Goal: Task Accomplishment & Management: Use online tool/utility

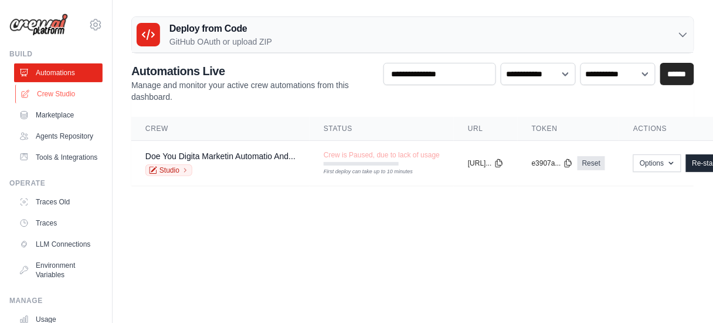
click at [34, 96] on link "Crew Studio" at bounding box center [59, 93] width 89 height 19
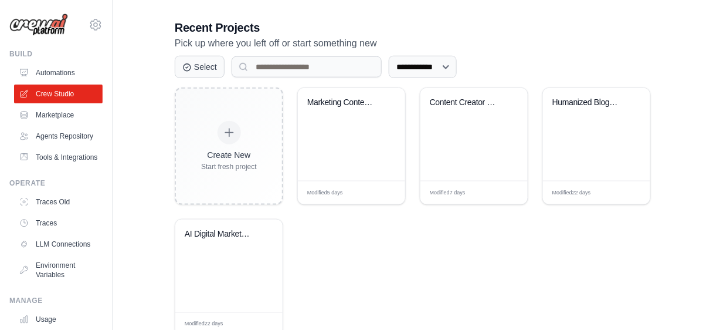
scroll to position [273, 0]
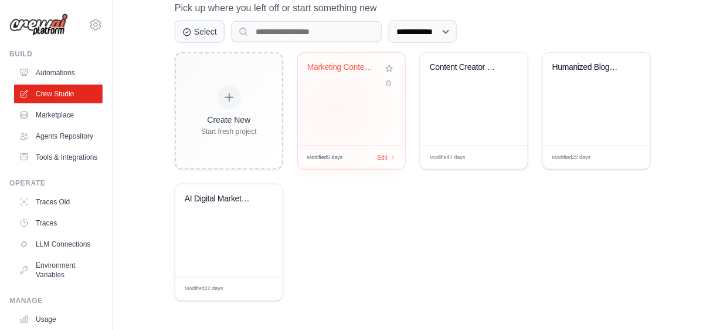
click at [338, 107] on div "Marketing Content Creation Crew" at bounding box center [351, 99] width 107 height 93
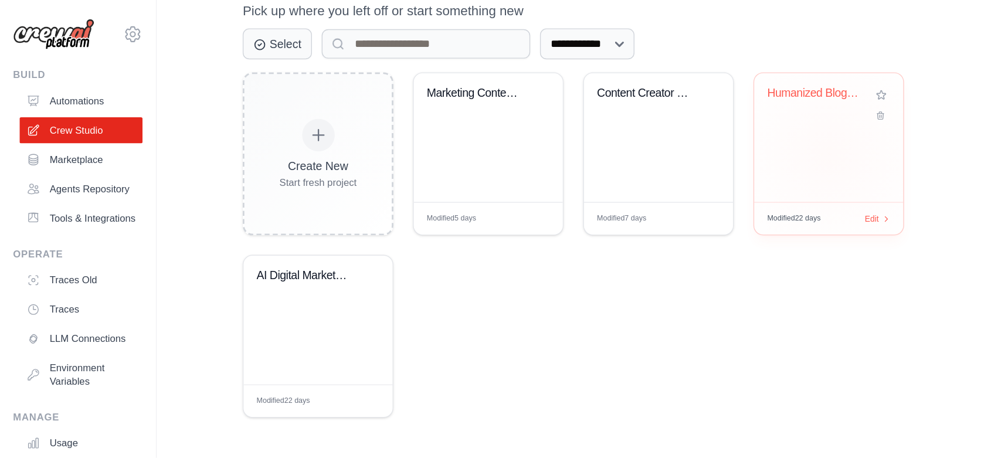
scroll to position [145, 0]
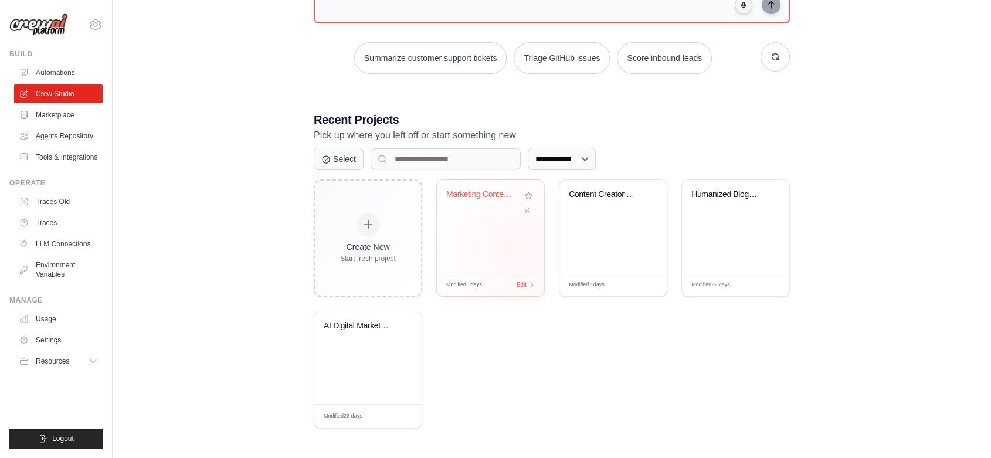
click at [514, 249] on div "Marketing Content Creation Crew" at bounding box center [490, 226] width 107 height 93
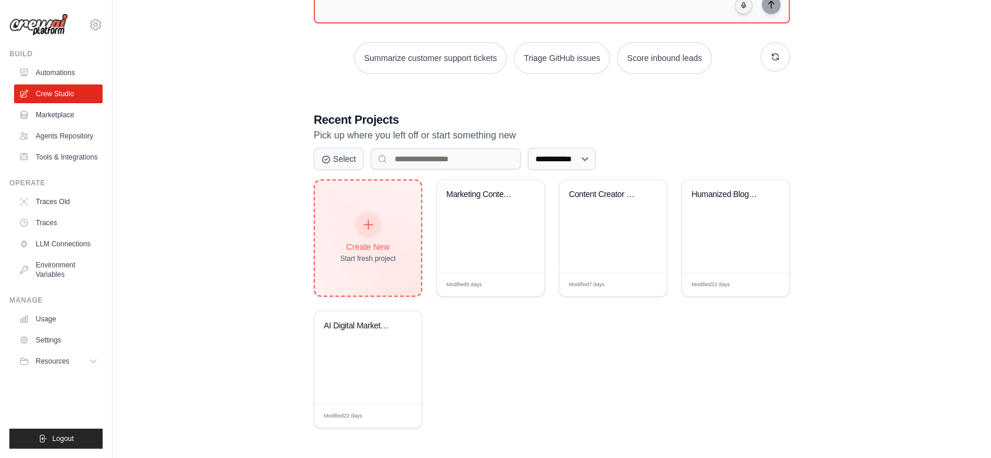
click at [361, 238] on div "Create New Start fresh project" at bounding box center [368, 238] width 56 height 50
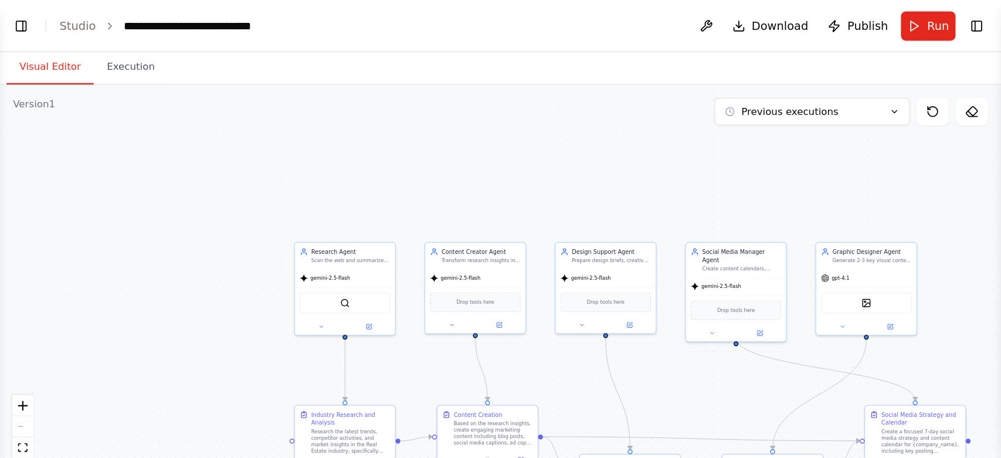
scroll to position [4218, 0]
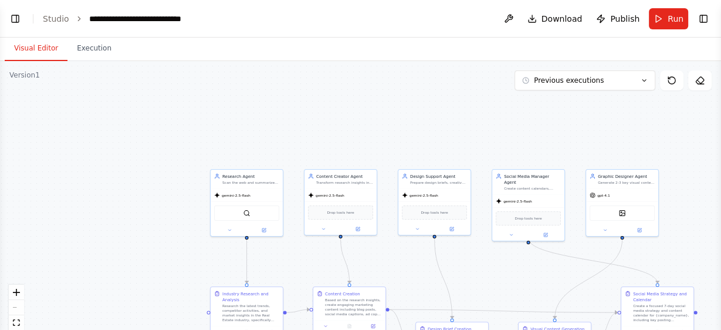
drag, startPoint x: 474, startPoint y: 270, endPoint x: 533, endPoint y: 326, distance: 81.7
click at [447, 208] on div ".deletable-edge-delete-btn { width: 20px; height: 20px; border: 0px solid #ffff…" at bounding box center [360, 207] width 721 height 293
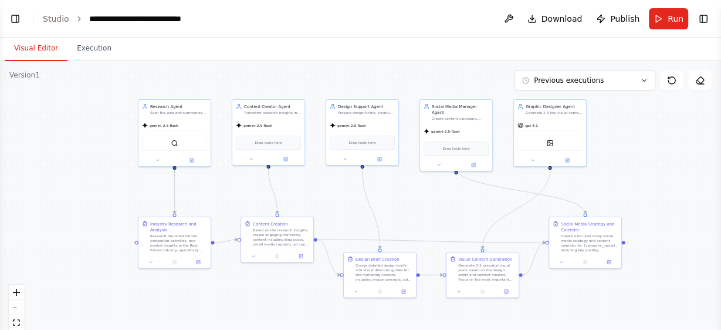
drag, startPoint x: 507, startPoint y: 207, endPoint x: 460, endPoint y: 194, distance: 48.8
click at [493, 228] on icon "Edge from 0d49f59c-5f68-4a21-9581-e372f6c842f9 to 84c9e195-e65b-411f-b8c5-38b56…" at bounding box center [516, 209] width 67 height 79
click at [517, 212] on div ".deletable-edge-delete-btn { width: 20px; height: 20px; border: 0px solid #ffff…" at bounding box center [360, 207] width 721 height 293
click at [515, 211] on icon "Edge from 0d49f59c-5f68-4a21-9581-e372f6c842f9 to 84c9e195-e65b-411f-b8c5-38b56…" at bounding box center [516, 209] width 67 height 79
click at [458, 219] on div ".deletable-edge-delete-btn { width: 20px; height: 20px; border: 0px solid #ffff…" at bounding box center [360, 207] width 721 height 293
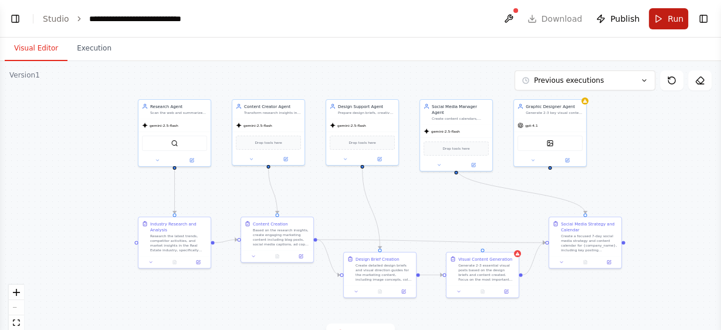
click at [655, 23] on button "Run" at bounding box center [668, 18] width 39 height 21
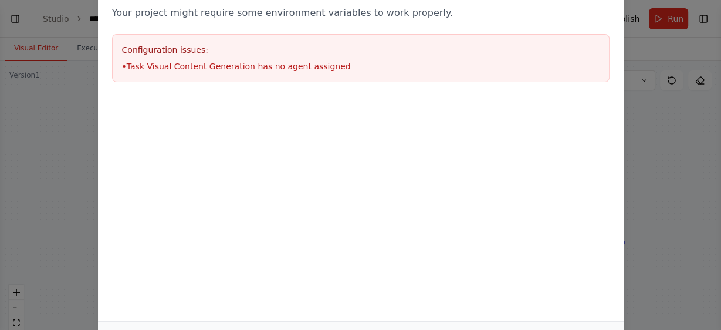
click at [680, 137] on div "Environment configuration Your project might require some environment variables…" at bounding box center [360, 165] width 721 height 330
click at [682, 162] on div "Environment configuration Your project might require some environment variables…" at bounding box center [360, 165] width 721 height 330
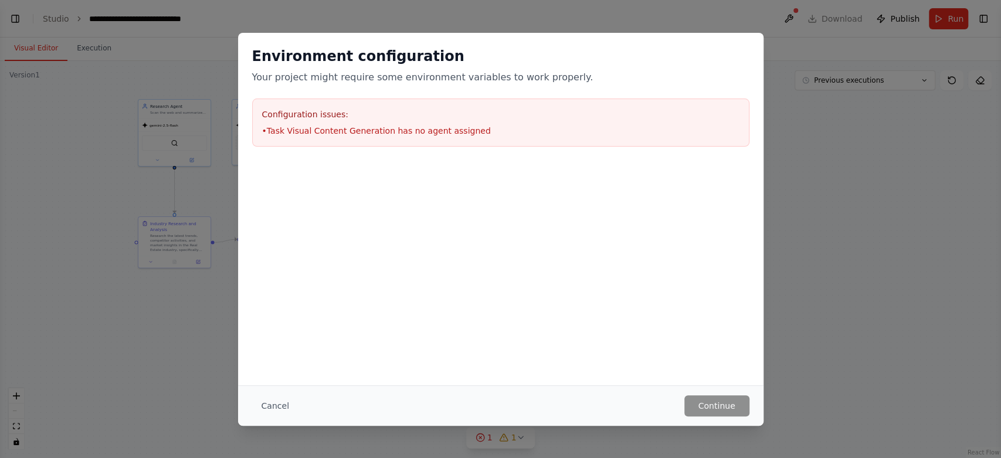
scroll to position [4113, 0]
click at [273, 329] on button "Cancel" at bounding box center [275, 405] width 46 height 21
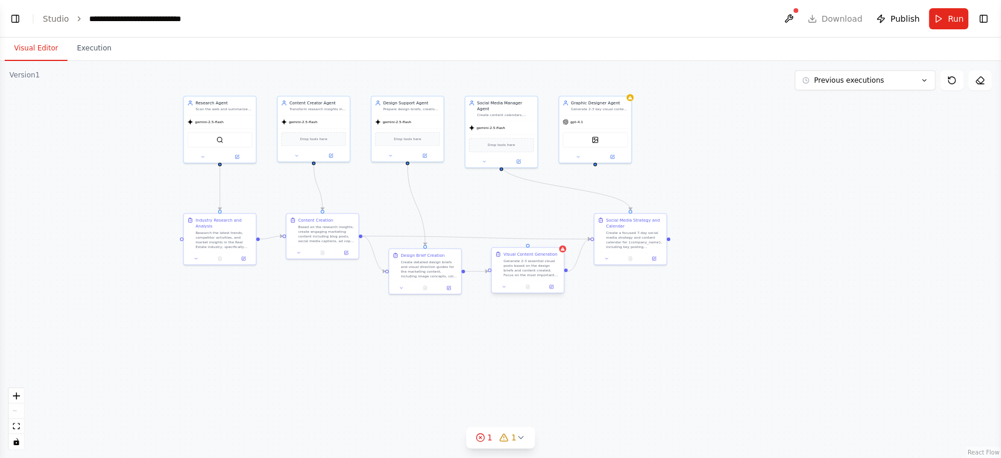
click at [523, 279] on div "Visual Content Generation Generate 2-3 essential visual posts based on the desi…" at bounding box center [528, 264] width 72 height 33
click at [552, 236] on icon at bounding box center [554, 236] width 7 height 7
click at [555, 242] on button at bounding box center [554, 236] width 15 height 15
click at [554, 236] on icon at bounding box center [554, 236] width 7 height 7
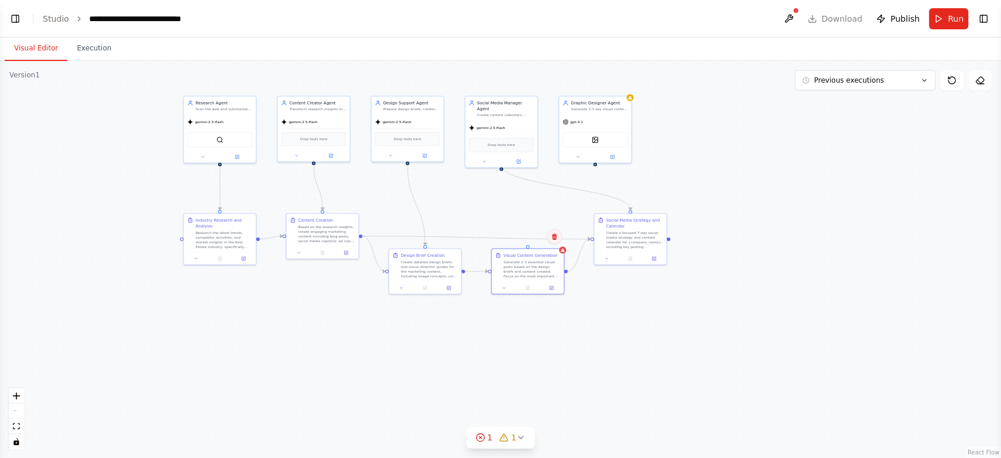
click at [554, 236] on icon at bounding box center [554, 236] width 7 height 7
click at [524, 232] on button "Confirm" at bounding box center [522, 237] width 42 height 14
click at [531, 239] on button "Confirm" at bounding box center [522, 238] width 42 height 14
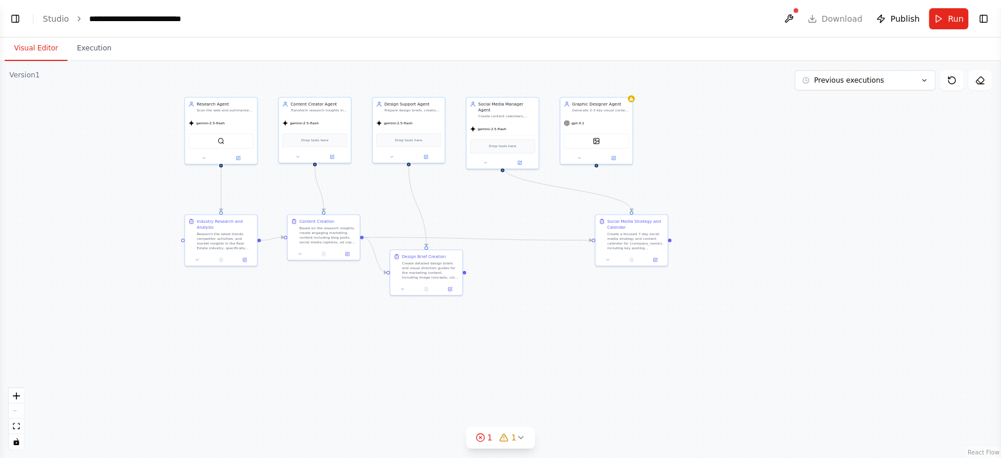
click at [624, 329] on div ".deletable-edge-delete-btn { width: 20px; height: 20px; border: 0px solid #ffff…" at bounding box center [500, 259] width 1001 height 397
click at [610, 137] on div "DallETool" at bounding box center [596, 139] width 65 height 15
click at [625, 91] on button at bounding box center [622, 83] width 15 height 15
click at [605, 91] on div ".deletable-edge-delete-btn { width: 20px; height: 20px; border: 0px solid #ffff…" at bounding box center [500, 259] width 1001 height 397
click at [689, 173] on div ".deletable-edge-delete-btn { width: 20px; height: 20px; border: 0px solid #ffff…" at bounding box center [500, 259] width 1001 height 397
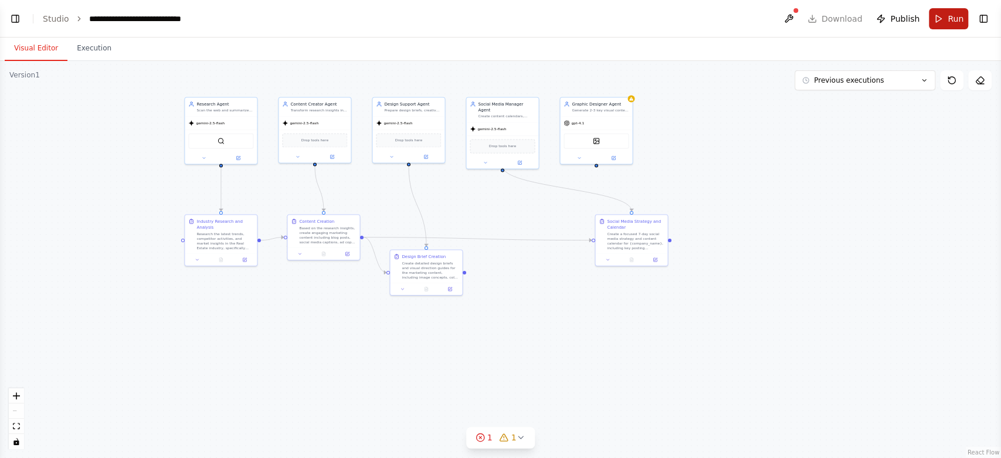
click at [720, 13] on button "Run" at bounding box center [948, 18] width 39 height 21
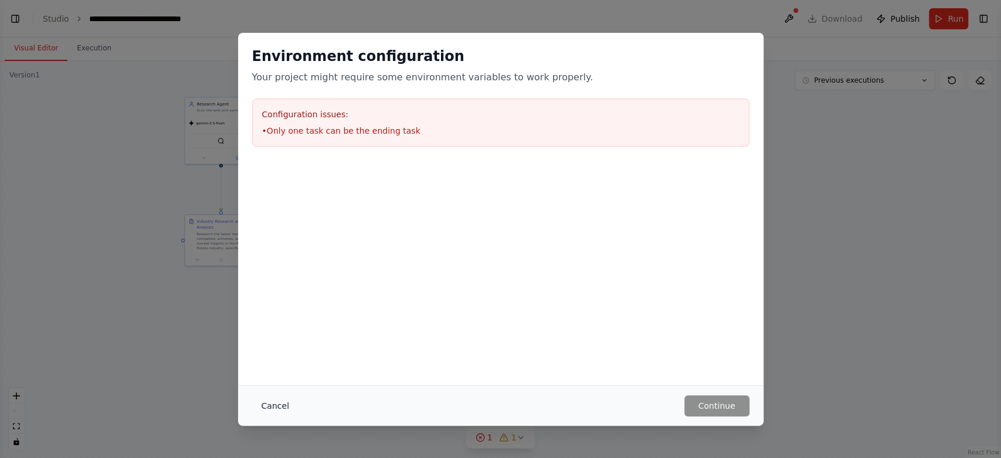
click at [283, 329] on button "Cancel" at bounding box center [275, 405] width 46 height 21
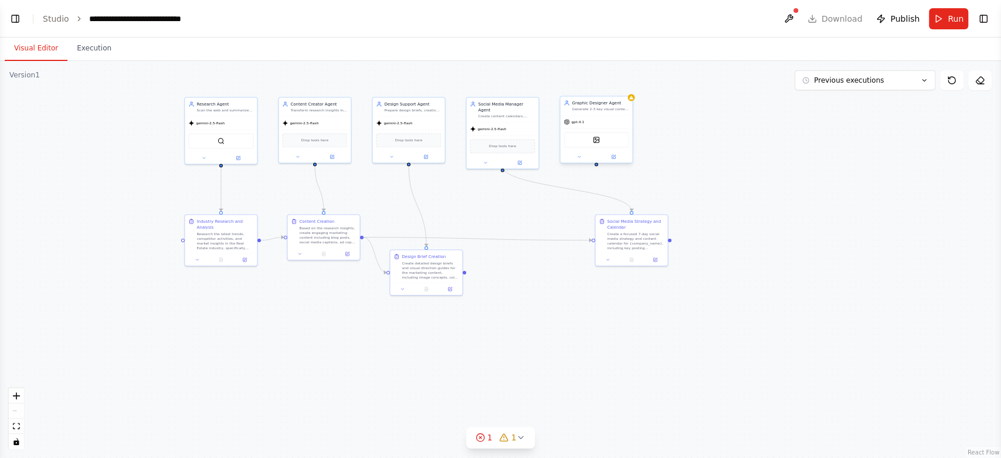
click at [631, 102] on div "Graphic Designer Agent Generate 2-3 key visual content pieces for social media …" at bounding box center [596, 105] width 72 height 19
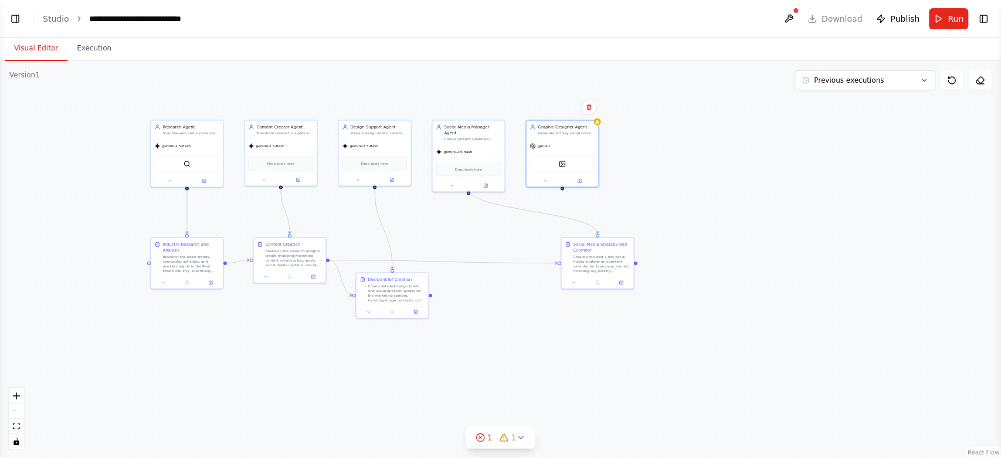
drag, startPoint x: 597, startPoint y: 168, endPoint x: 563, endPoint y: 191, distance: 41.3
click at [563, 191] on div ".deletable-edge-delete-btn { width: 20px; height: 20px; border: 0px solid #ffff…" at bounding box center [500, 259] width 1001 height 397
click at [564, 191] on div ".deletable-edge-delete-btn { width: 20px; height: 20px; border: 0px solid #ffff…" at bounding box center [500, 259] width 1001 height 397
click at [564, 192] on div ".deletable-edge-delete-btn { width: 20px; height: 20px; border: 0px solid #ffff…" at bounding box center [500, 259] width 1001 height 397
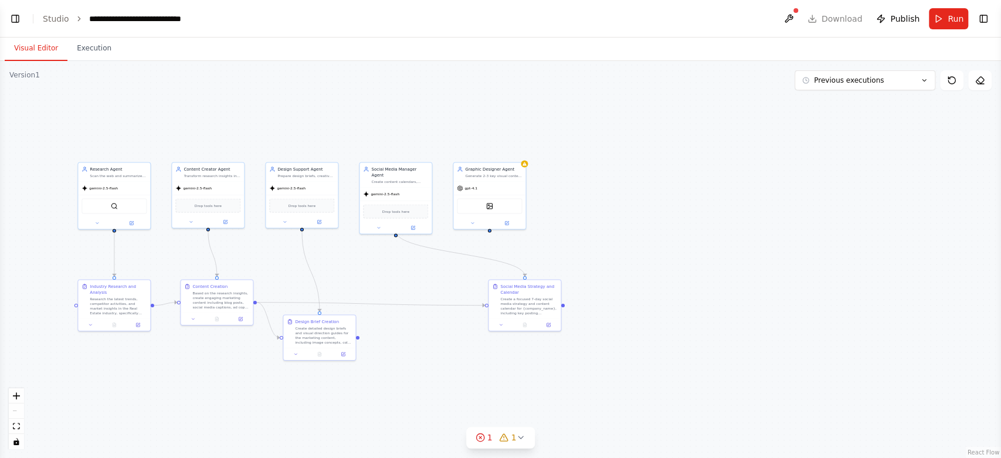
drag, startPoint x: 564, startPoint y: 192, endPoint x: 491, endPoint y: 234, distance: 83.8
click at [491, 234] on div ".deletable-edge-delete-btn { width: 20px; height: 20px; border: 0px solid #ffff…" at bounding box center [500, 259] width 1001 height 397
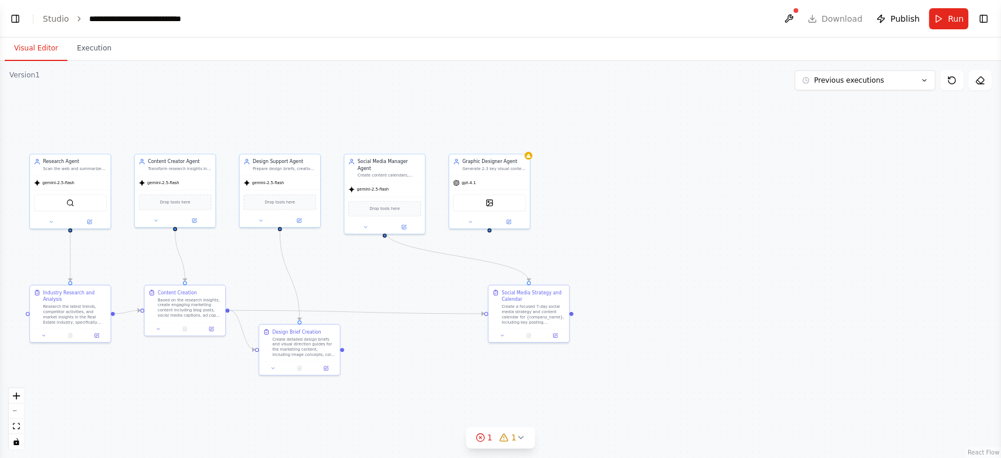
click at [492, 234] on div ".deletable-edge-delete-btn { width: 20px; height: 20px; border: 0px solid #ffff…" at bounding box center [500, 259] width 1001 height 397
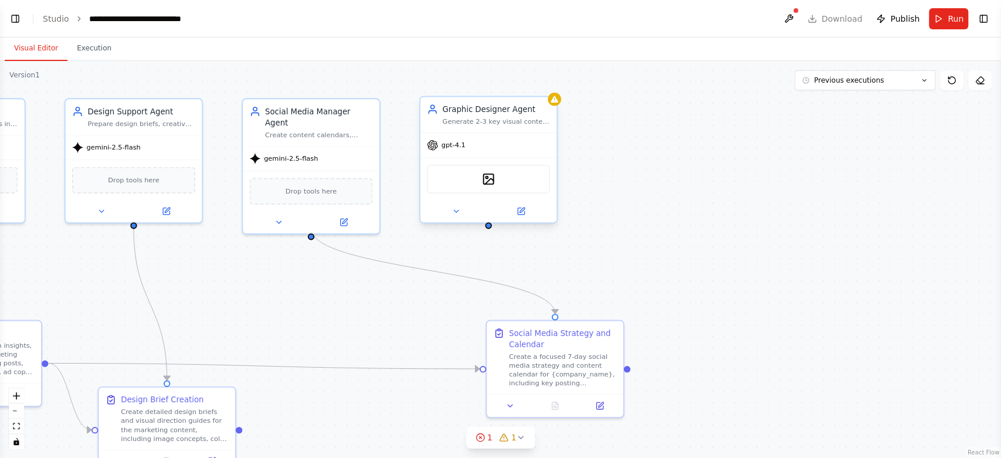
click at [485, 229] on div ".deletable-edge-delete-btn { width: 20px; height: 20px; border: 0px solid #ffff…" at bounding box center [500, 259] width 1001 height 397
drag, startPoint x: 487, startPoint y: 227, endPoint x: 396, endPoint y: 280, distance: 105.1
click at [396, 280] on div ".deletable-edge-delete-btn { width: 20px; height: 20px; border: 0px solid #ffff…" at bounding box center [500, 259] width 1001 height 397
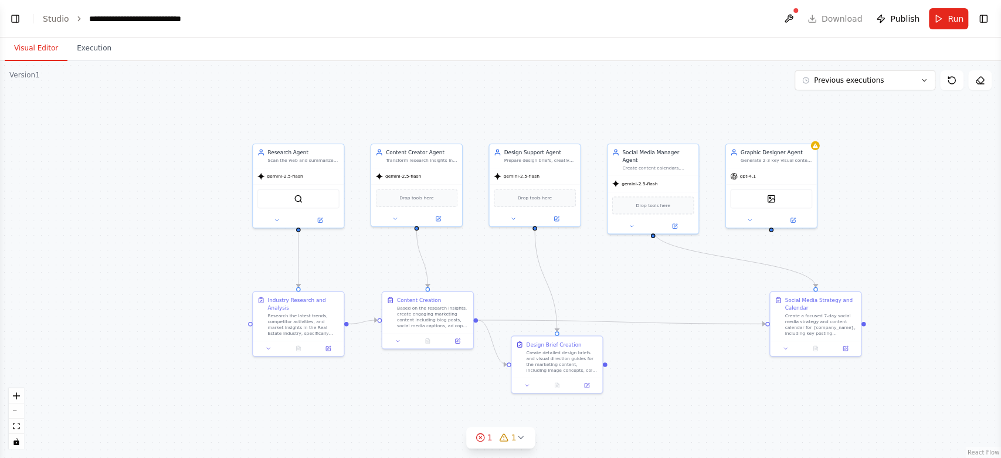
scroll to position [3577, 0]
drag, startPoint x: 606, startPoint y: 348, endPoint x: 601, endPoint y: 290, distance: 57.8
click at [601, 290] on div ".deletable-edge-delete-btn { width: 20px; height: 20px; border: 0px solid #ffff…" at bounding box center [500, 259] width 1001 height 397
click at [771, 172] on div "gpt-4.1" at bounding box center [771, 175] width 91 height 16
click at [812, 137] on div "Confirm" at bounding box center [807, 130] width 15 height 15
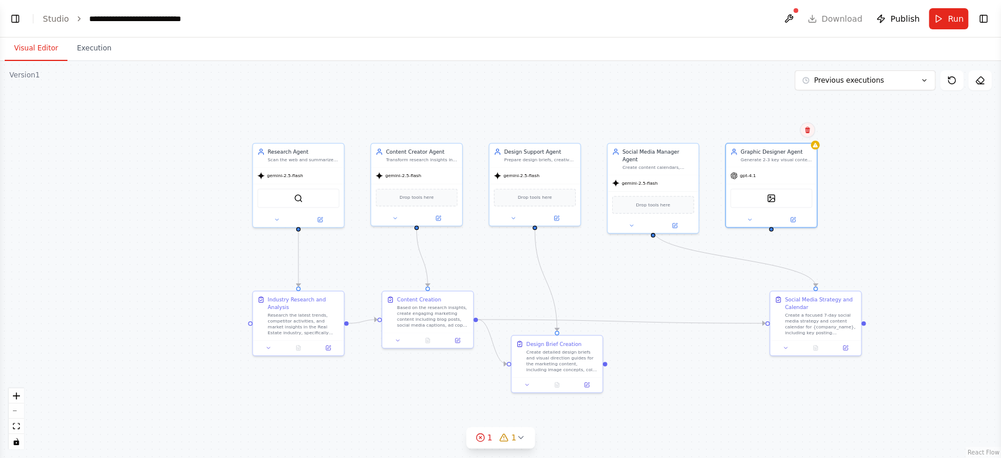
click at [812, 134] on button at bounding box center [807, 130] width 15 height 15
click at [787, 135] on button "Confirm" at bounding box center [775, 130] width 42 height 14
click at [779, 127] on button "Confirm" at bounding box center [775, 130] width 42 height 14
click at [935, 18] on button "Run" at bounding box center [948, 18] width 39 height 21
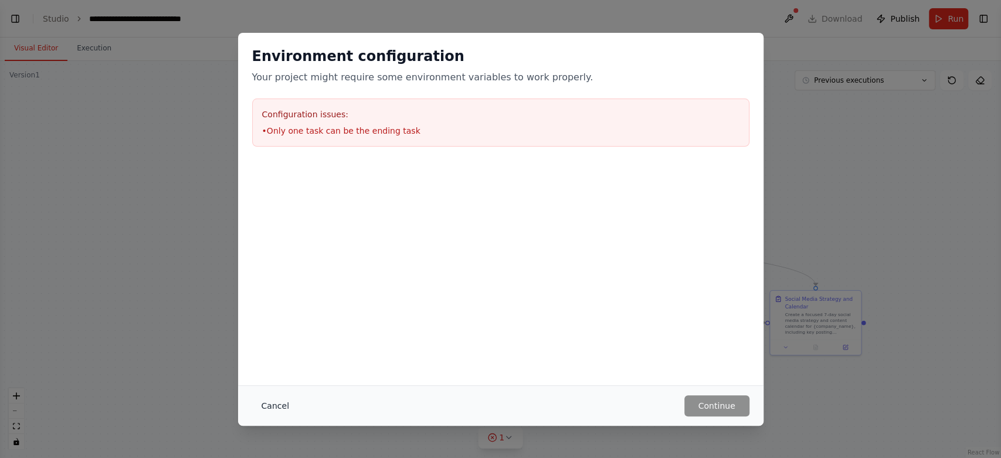
click at [260, 409] on button "Cancel" at bounding box center [275, 405] width 46 height 21
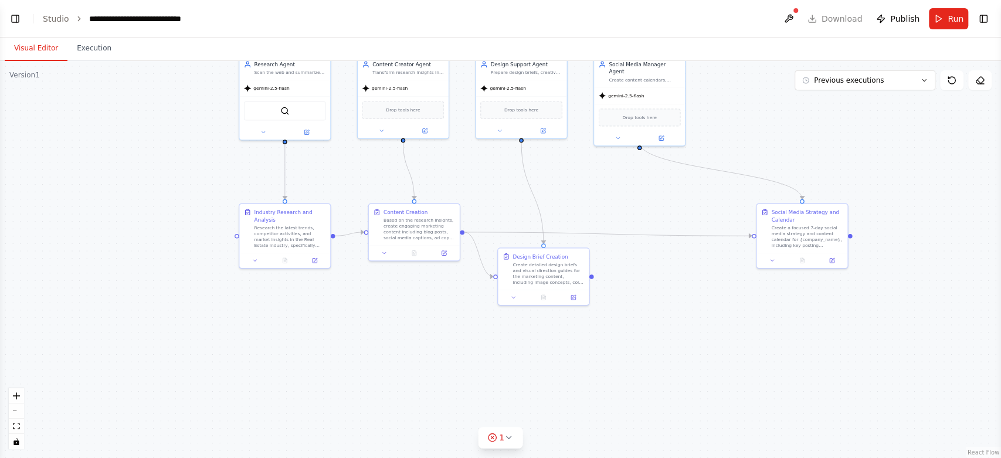
drag, startPoint x: 344, startPoint y: 405, endPoint x: 329, endPoint y: 355, distance: 52.0
click at [329, 355] on div ".deletable-edge-delete-btn { width: 20px; height: 20px; border: 0px solid #ffff…" at bounding box center [500, 259] width 1001 height 397
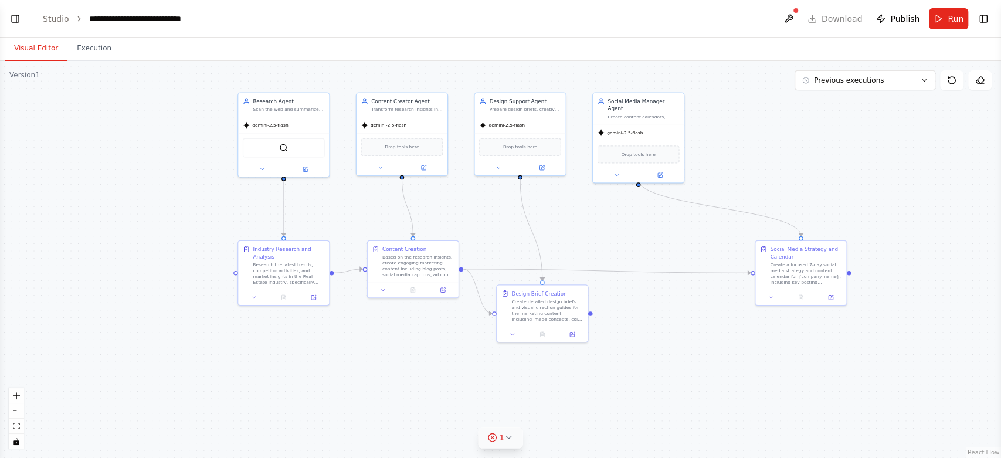
click at [489, 440] on circle at bounding box center [492, 437] width 8 height 8
click at [554, 408] on button at bounding box center [564, 408] width 20 height 14
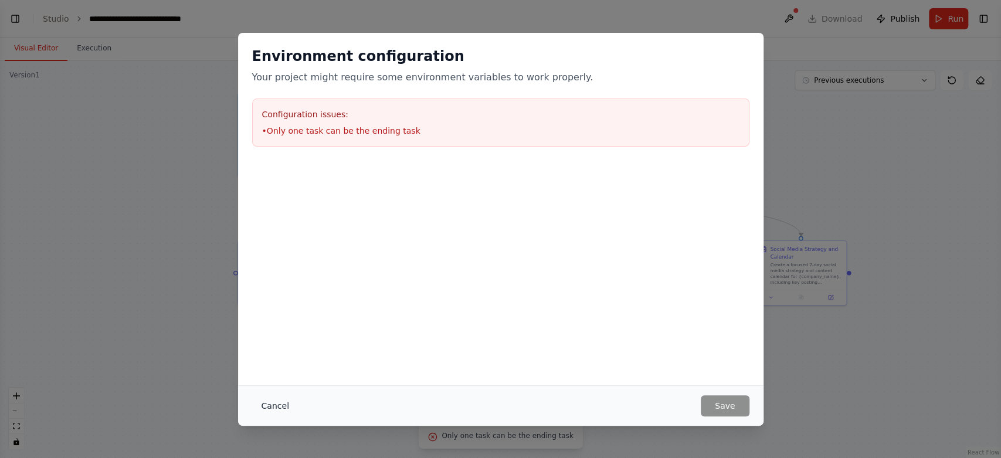
click at [273, 400] on button "Cancel" at bounding box center [275, 405] width 46 height 21
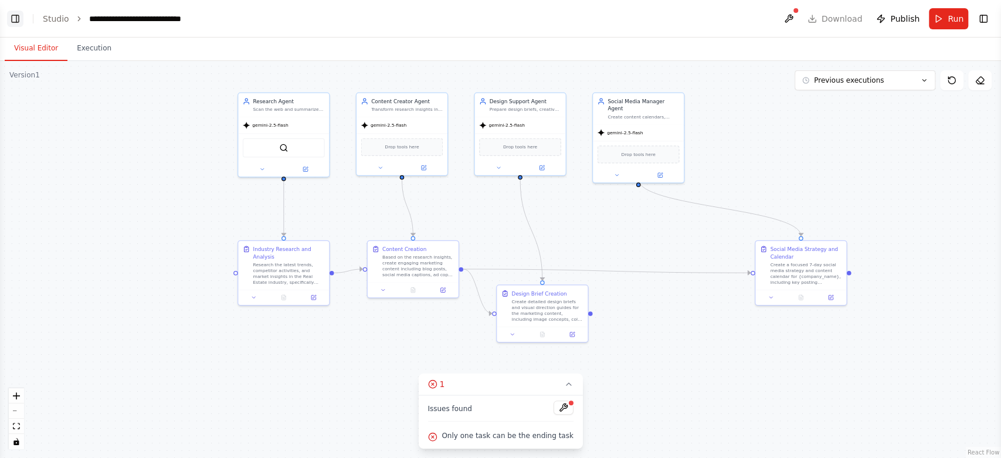
click at [10, 18] on button "Toggle Left Sidebar" at bounding box center [15, 19] width 16 height 16
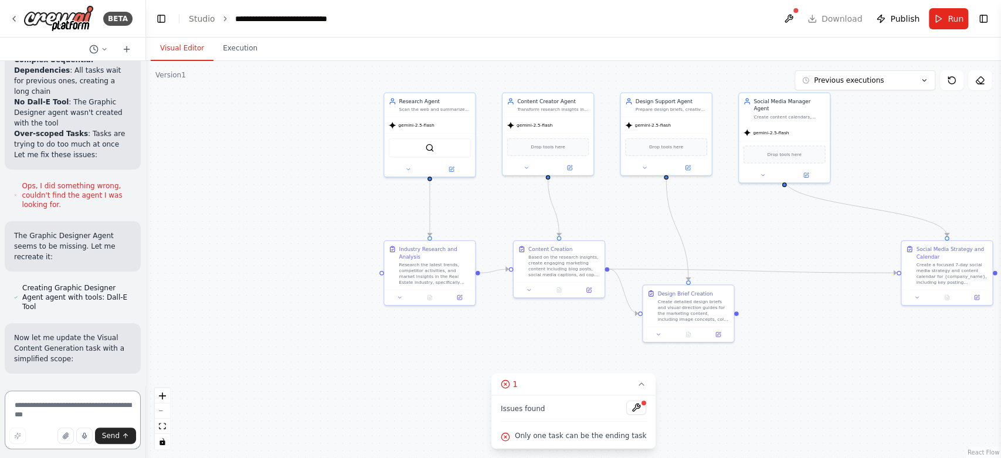
click at [47, 416] on textarea at bounding box center [73, 420] width 136 height 59
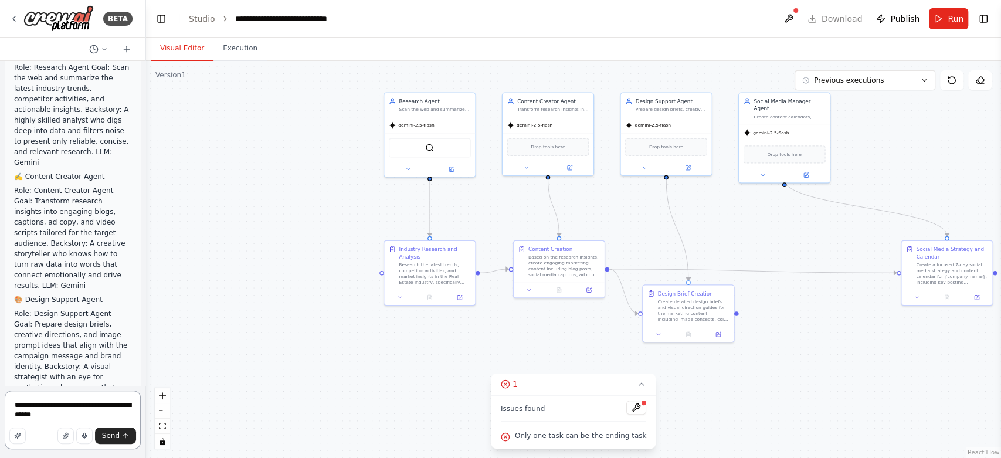
scroll to position [0, 0]
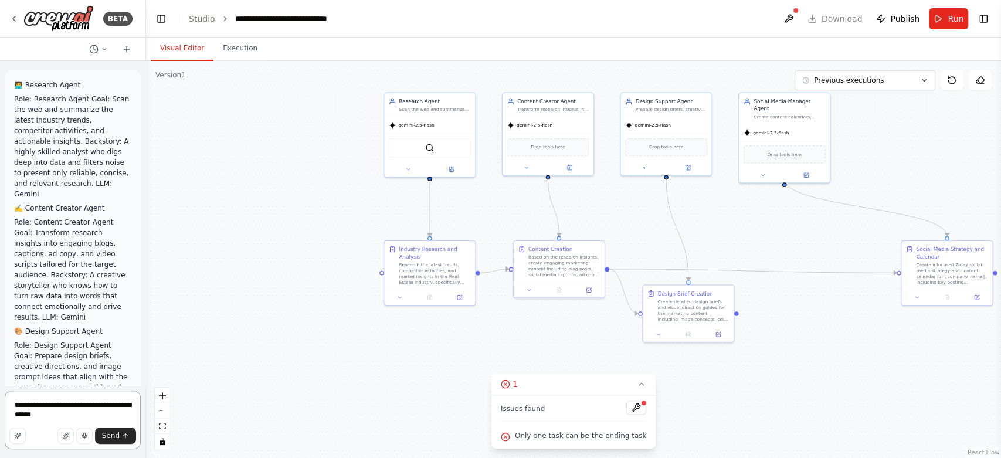
type textarea "**********"
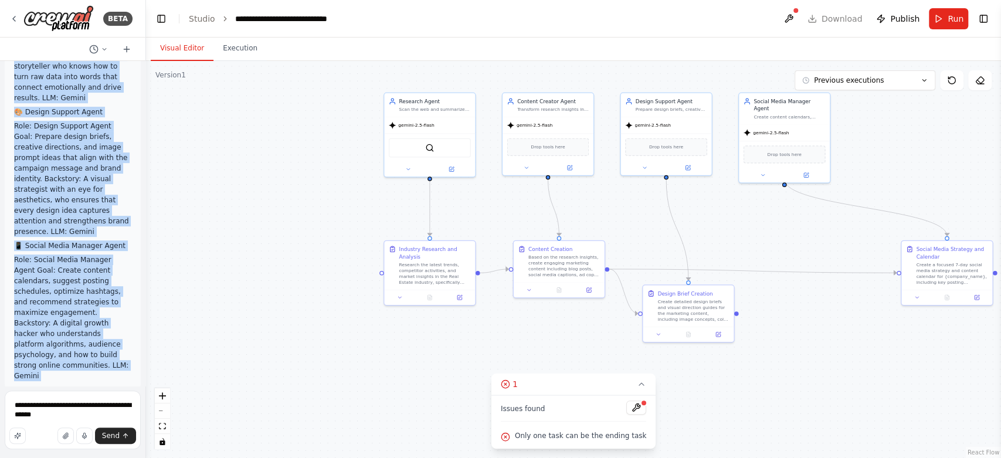
scroll to position [363, 0]
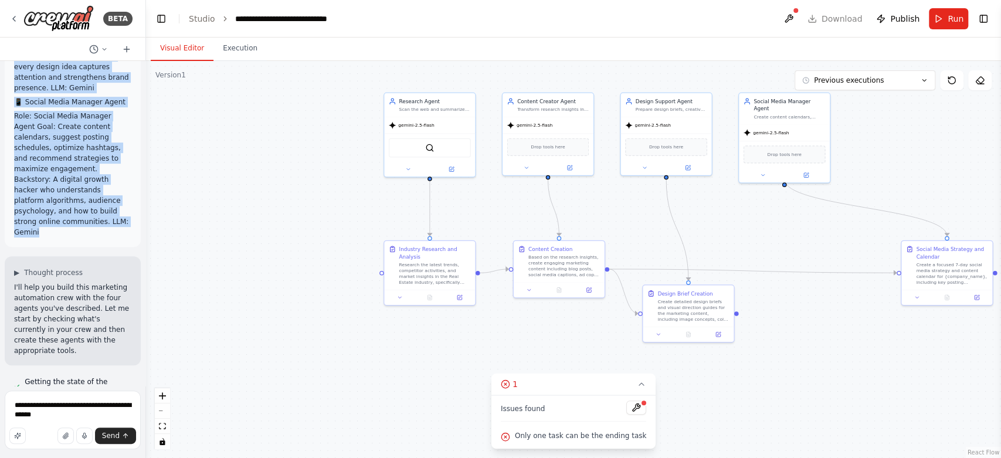
drag, startPoint x: 15, startPoint y: 82, endPoint x: 104, endPoint y: 190, distance: 140.0
copy div "🧑‍💻 Research Agent Role: Research Agent Goal: Scan the web and summarize the la…"
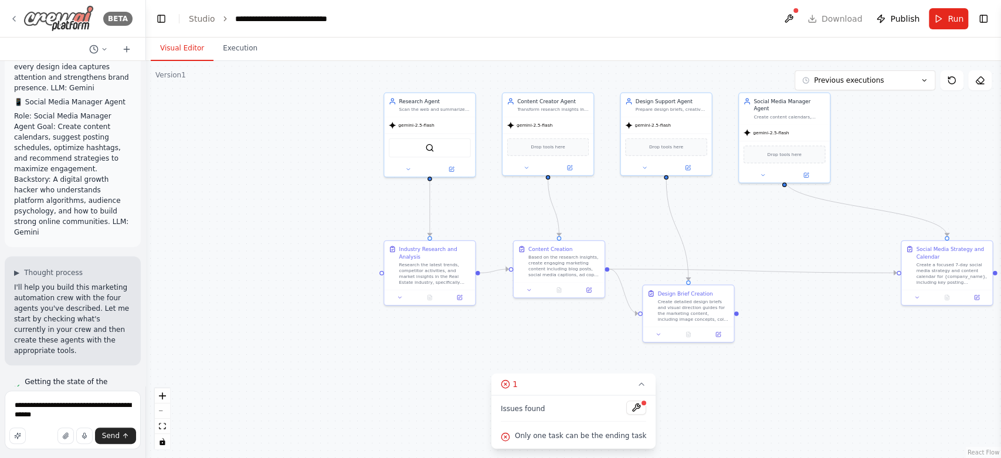
click at [13, 16] on icon at bounding box center [13, 18] width 9 height 9
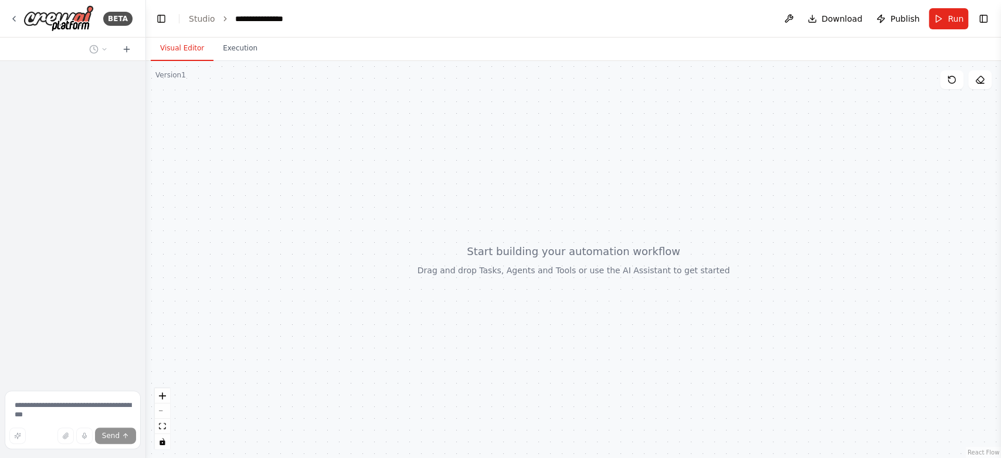
click at [75, 404] on textarea at bounding box center [73, 420] width 136 height 59
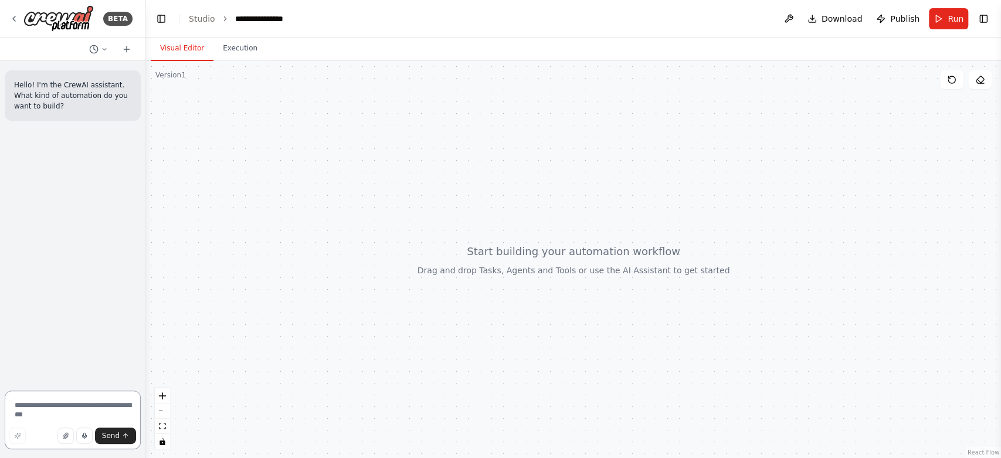
click at [75, 404] on textarea at bounding box center [73, 420] width 136 height 59
paste textarea "**********"
type textarea "**********"
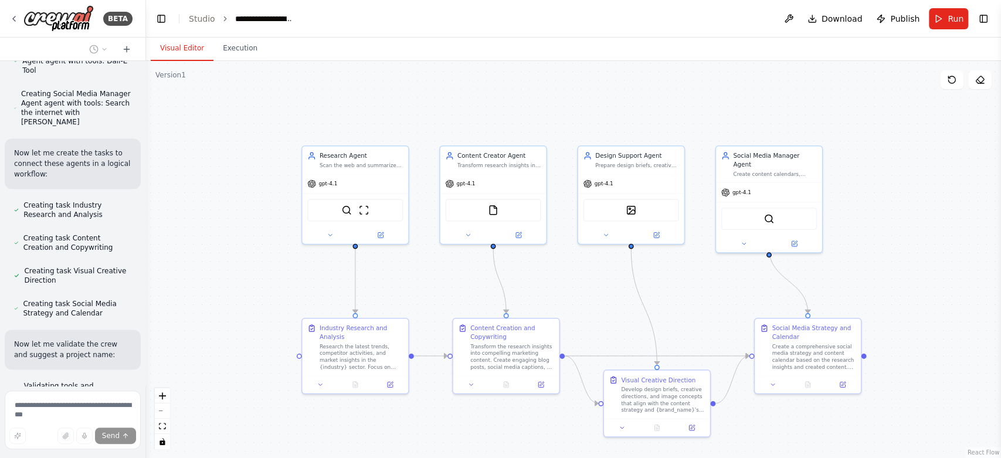
scroll to position [1110, 0]
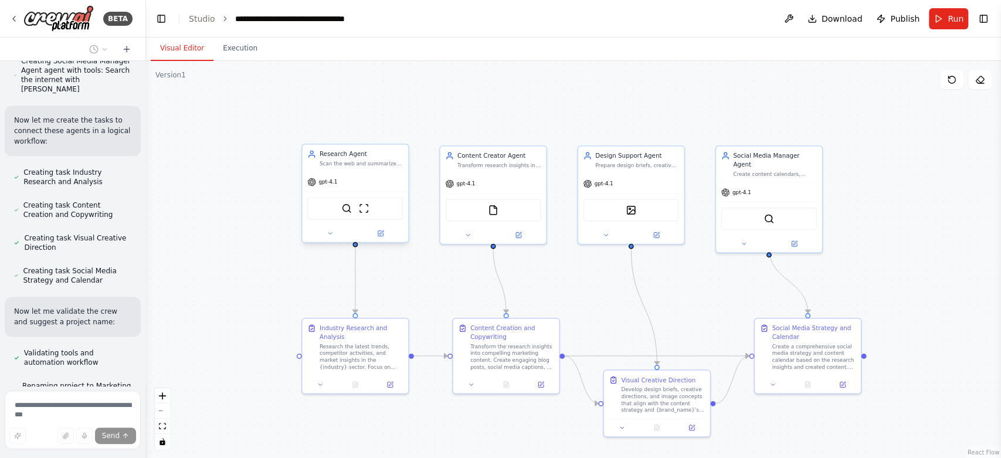
click at [334, 183] on span "gpt-4.1" at bounding box center [327, 182] width 19 height 7
click at [328, 232] on icon at bounding box center [330, 233] width 4 height 2
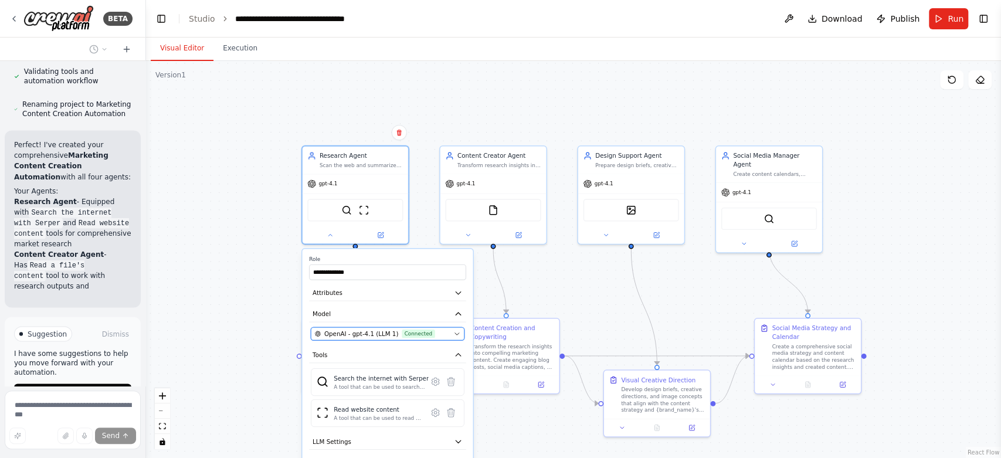
click at [416, 332] on span "Connected" at bounding box center [418, 334] width 33 height 9
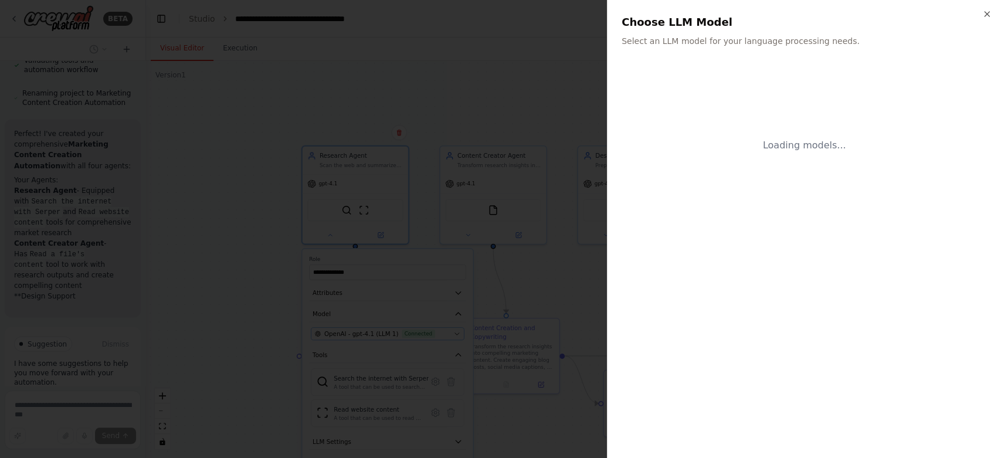
scroll to position [1412, 0]
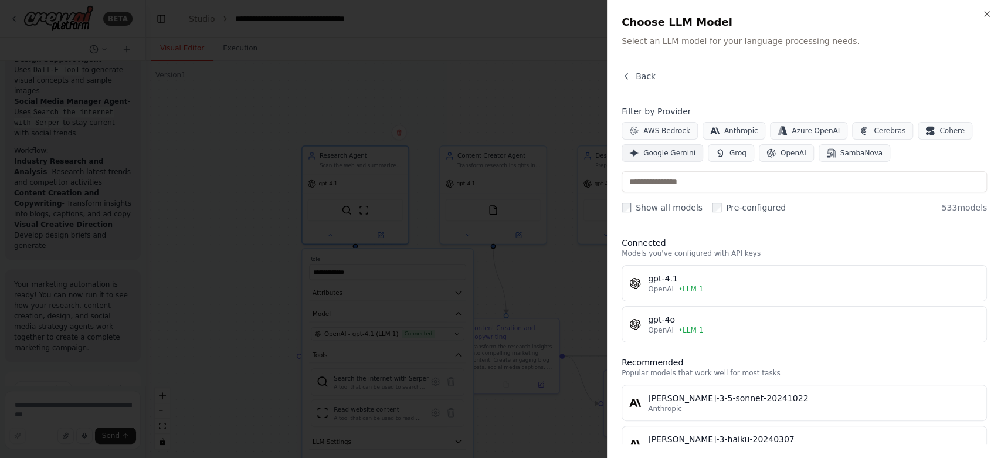
click at [675, 150] on span "Google Gemini" at bounding box center [669, 152] width 52 height 9
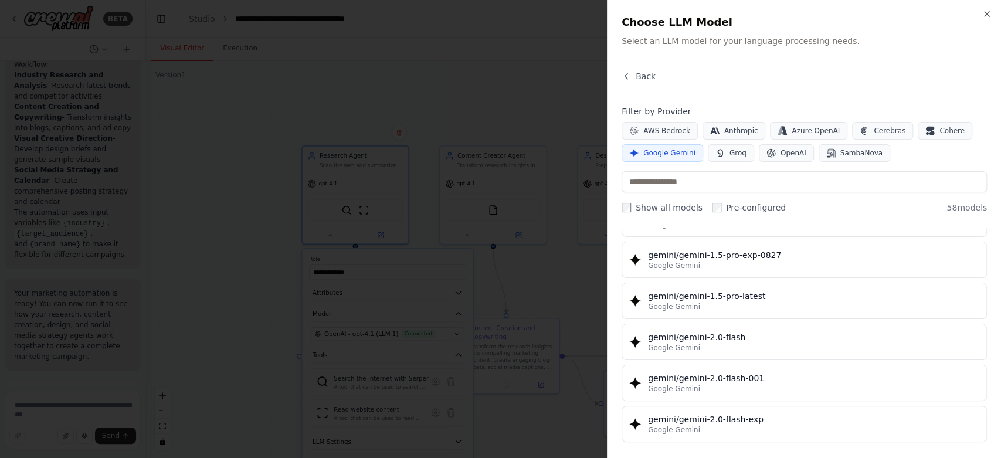
scroll to position [587, 0]
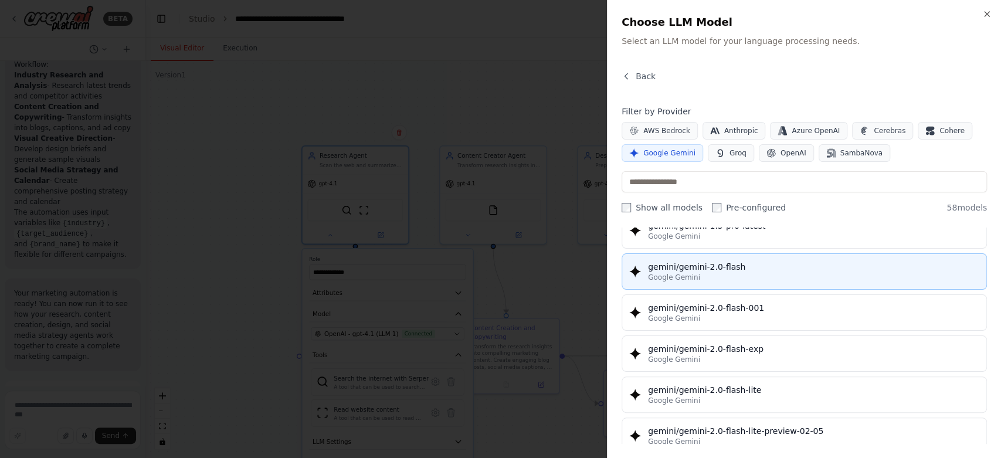
click at [723, 255] on button "gemini/gemini-2.0-flash Google Gemini" at bounding box center [804, 271] width 365 height 36
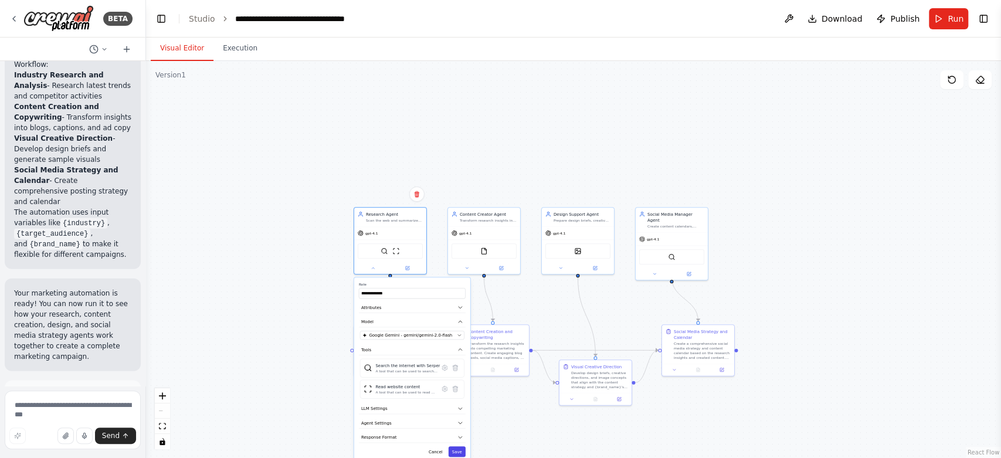
click at [458, 452] on button "Save" at bounding box center [457, 451] width 17 height 11
click at [458, 449] on button "Save" at bounding box center [457, 451] width 17 height 11
click at [483, 239] on div "FileReadTool" at bounding box center [484, 250] width 72 height 23
click at [466, 230] on span "gpt-4.1" at bounding box center [465, 232] width 13 height 5
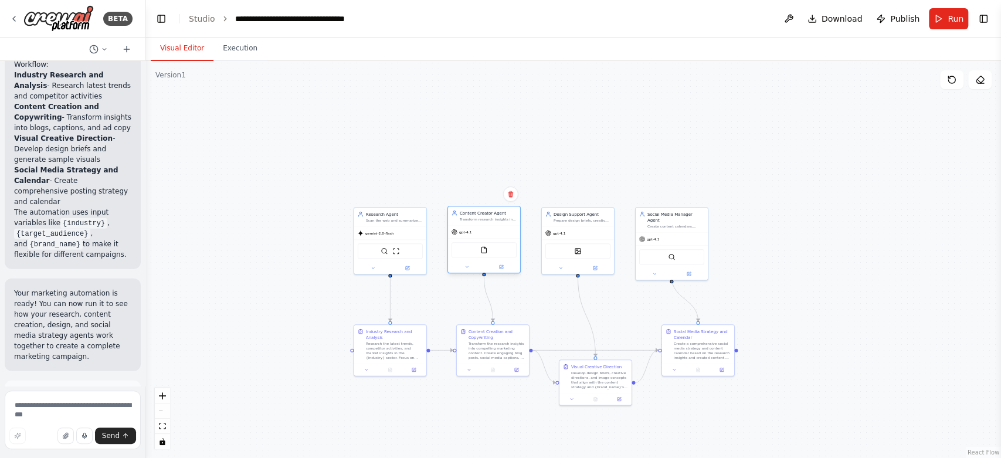
click at [455, 229] on icon at bounding box center [455, 232] width 6 height 6
click at [469, 271] on div at bounding box center [484, 267] width 72 height 12
click at [468, 270] on button at bounding box center [466, 266] width 33 height 7
click at [496, 334] on span "OpenAI - gpt-4.1 (LLM 1)" at bounding box center [488, 336] width 50 height 6
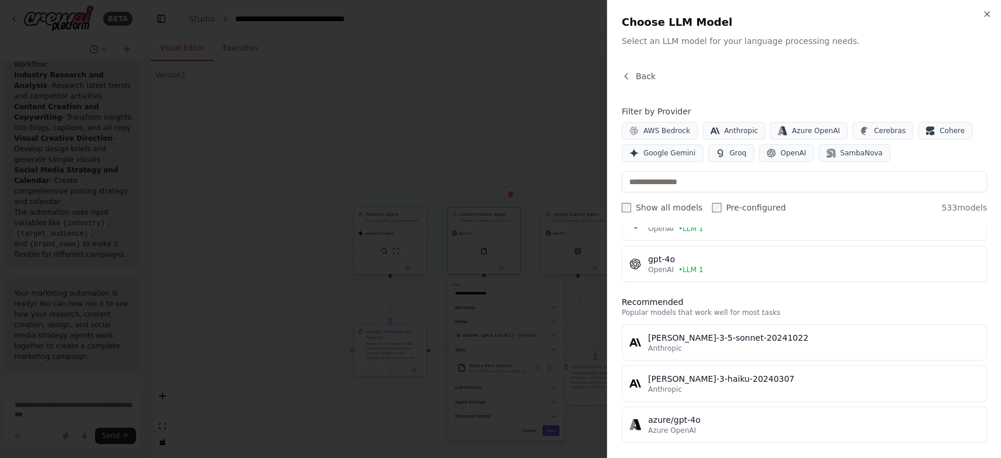
scroll to position [0, 0]
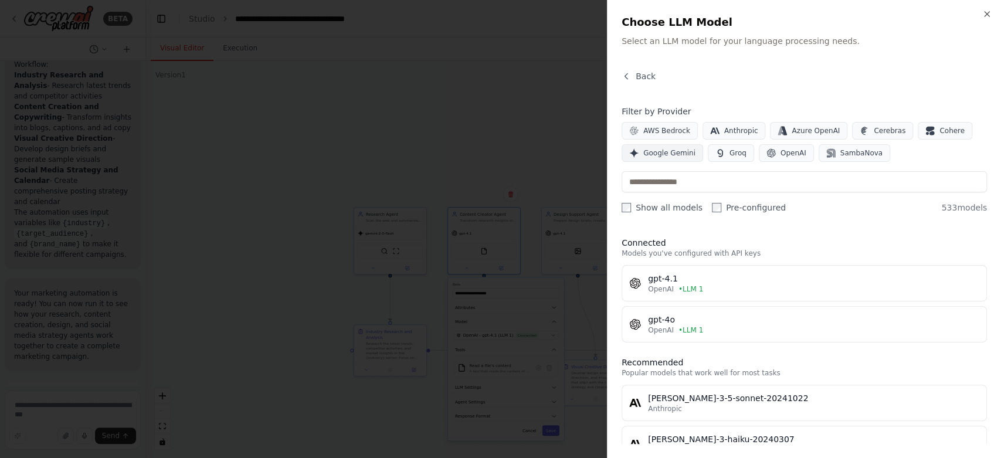
click at [675, 155] on span "Google Gemini" at bounding box center [669, 152] width 52 height 9
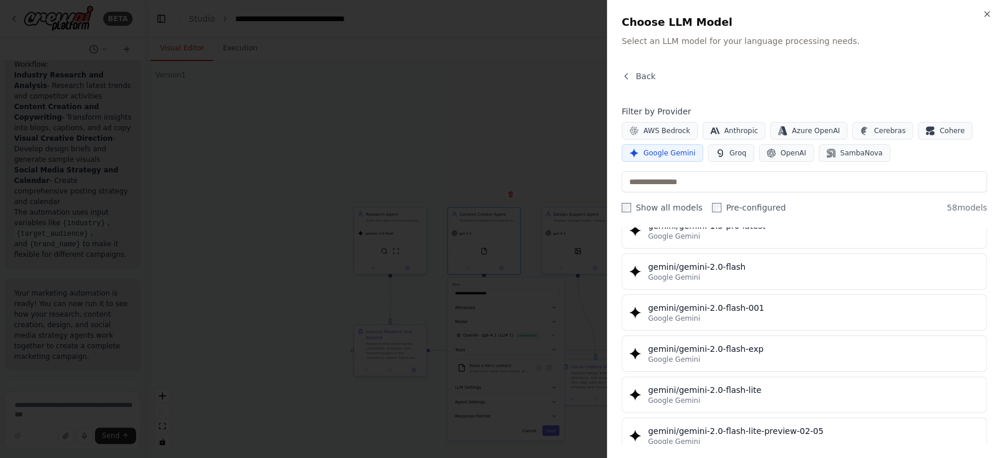
scroll to position [521, 0]
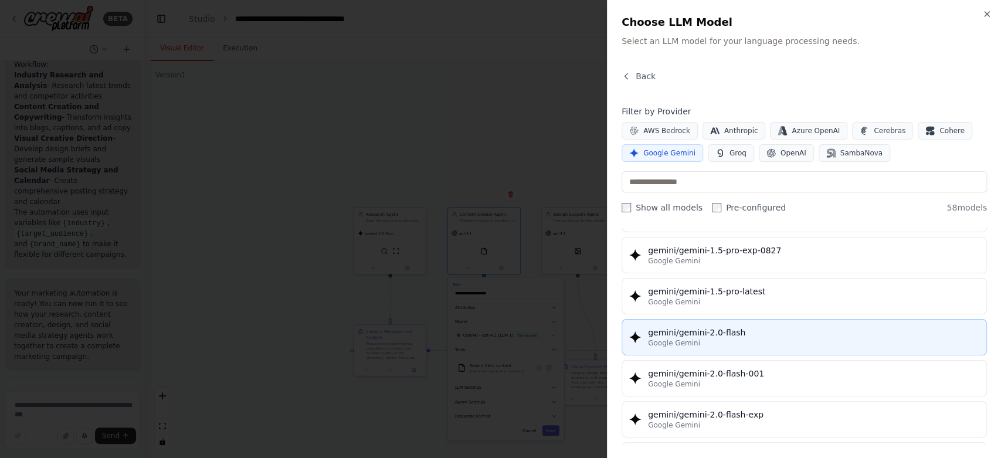
click at [706, 341] on div "Google Gemini" at bounding box center [813, 342] width 331 height 9
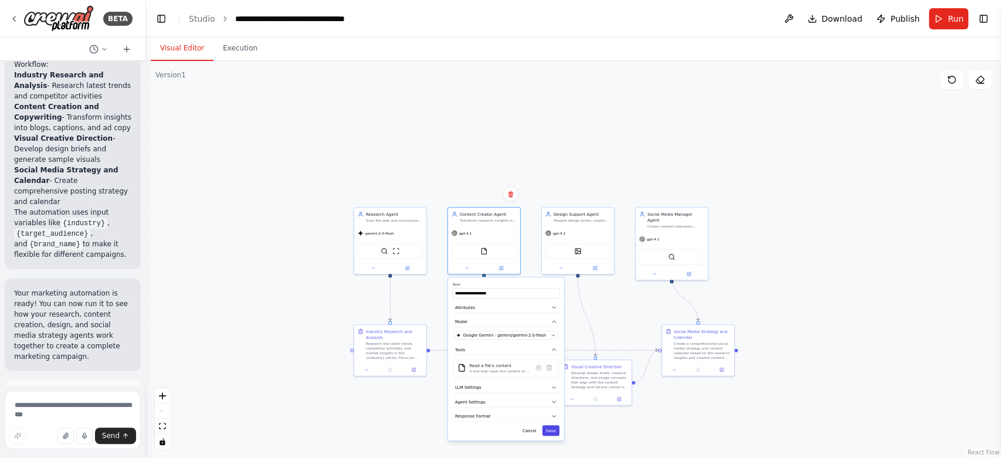
click at [554, 426] on button "Save" at bounding box center [551, 430] width 17 height 11
click at [587, 234] on div "gpt-4.1" at bounding box center [578, 232] width 72 height 13
click at [562, 267] on icon at bounding box center [560, 267] width 5 height 5
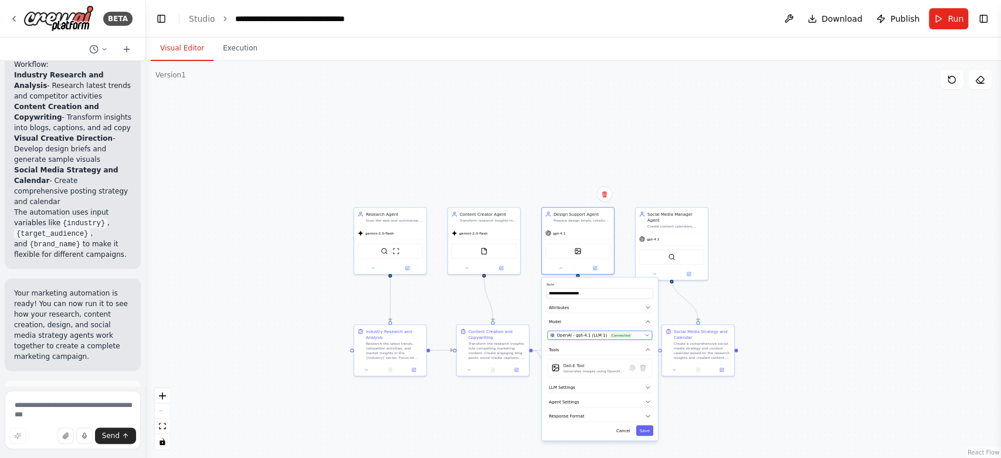
click at [575, 336] on span "OpenAI - gpt-4.1 (LLM 1)" at bounding box center [582, 336] width 50 height 6
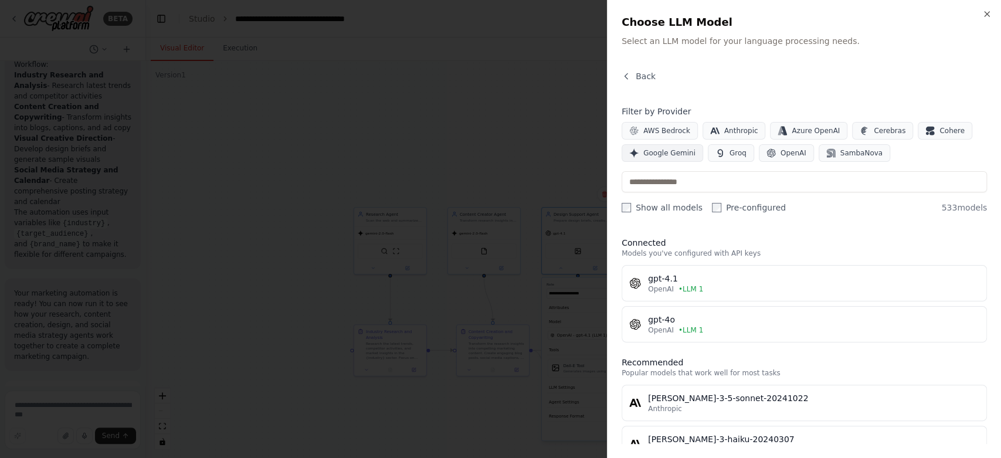
click at [663, 158] on button "Google Gemini" at bounding box center [663, 153] width 82 height 18
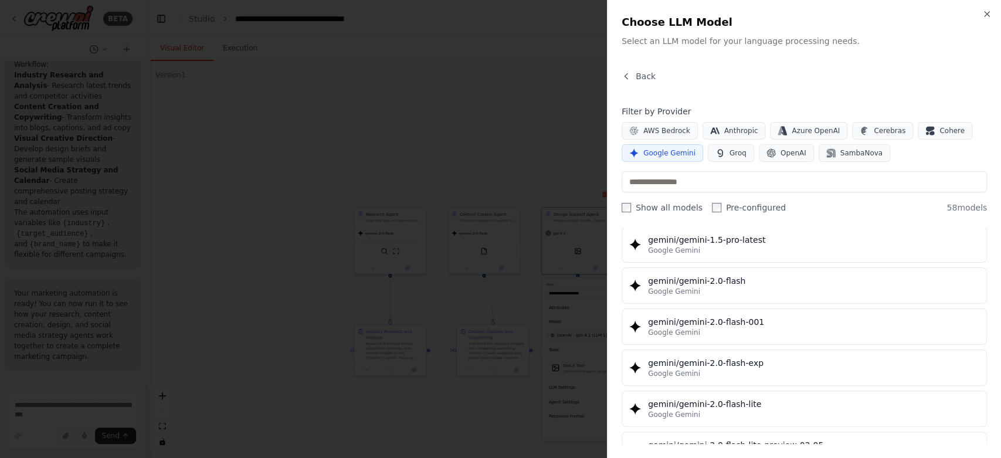
scroll to position [587, 0]
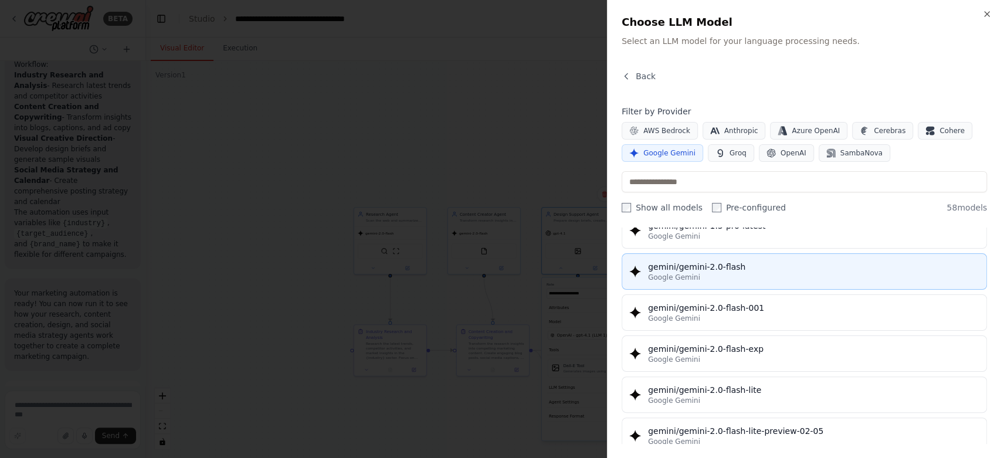
click at [698, 264] on div "gemini/gemini-2.0-flash" at bounding box center [813, 267] width 331 height 12
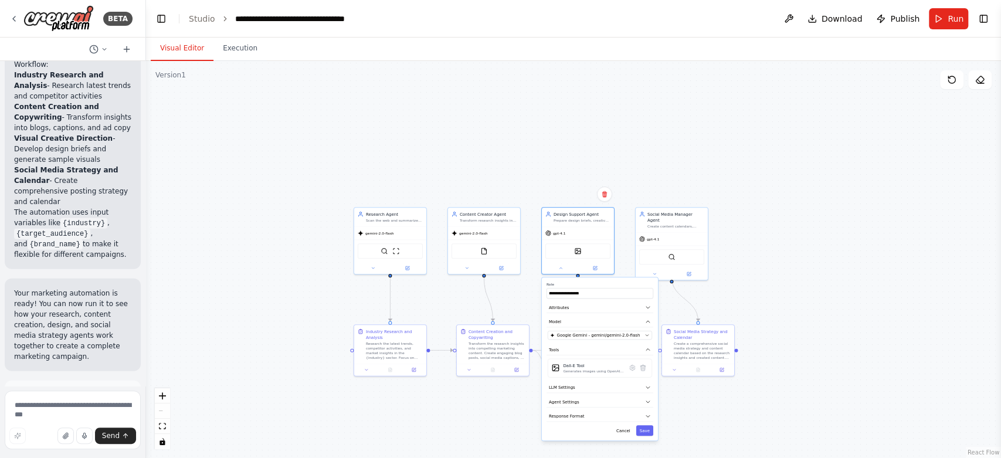
click at [648, 436] on div "**********" at bounding box center [600, 358] width 116 height 163
click at [641, 435] on button "Save" at bounding box center [644, 430] width 17 height 11
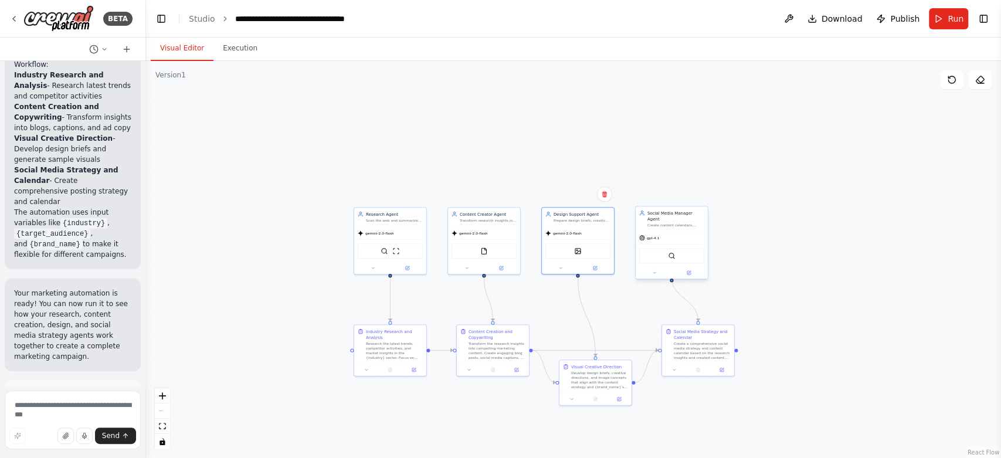
click at [677, 236] on div "gpt-4.1" at bounding box center [672, 238] width 72 height 13
click at [652, 270] on icon at bounding box center [654, 272] width 5 height 5
click at [682, 338] on button "OpenAI - gpt-4.1 (LLM 1) Connected" at bounding box center [694, 341] width 104 height 9
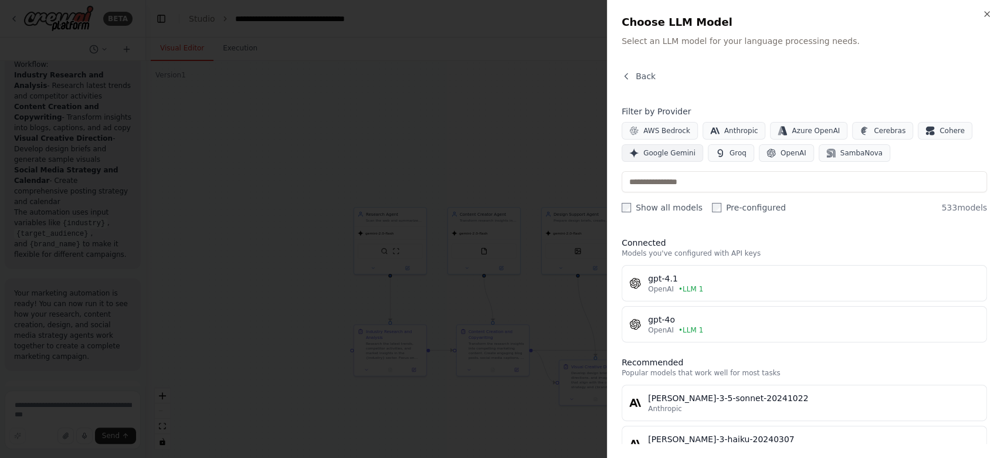
click at [665, 150] on span "Google Gemini" at bounding box center [669, 152] width 52 height 9
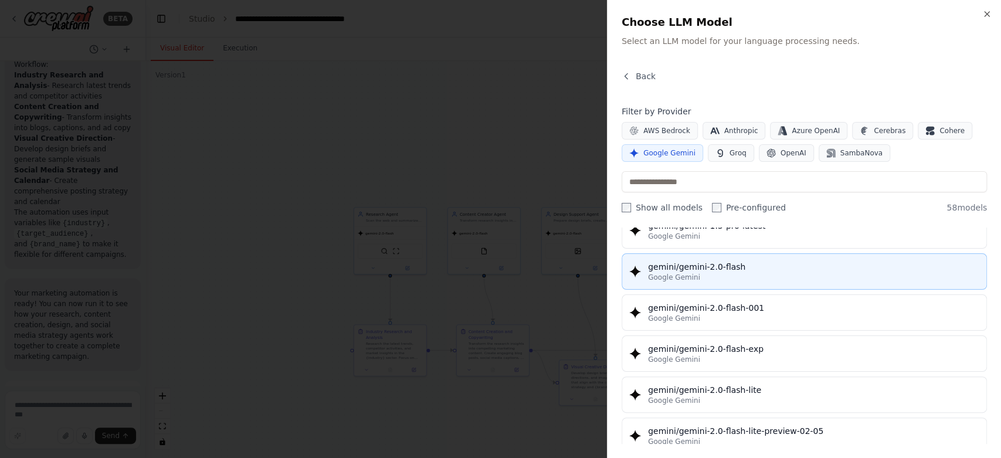
click at [710, 262] on div "gemini/gemini-2.0-flash" at bounding box center [813, 267] width 331 height 12
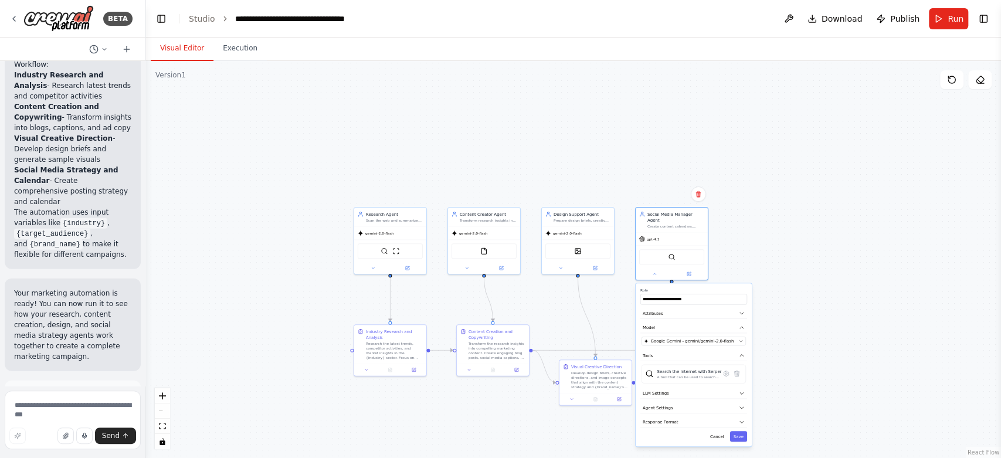
click at [743, 435] on div "**********" at bounding box center [694, 364] width 116 height 163
click at [743, 432] on button "Save" at bounding box center [738, 436] width 17 height 11
click at [890, 324] on div ".deletable-edge-delete-btn { width: 20px; height: 20px; border: 0px solid #ffff…" at bounding box center [573, 259] width 855 height 397
click at [417, 365] on button at bounding box center [414, 368] width 20 height 7
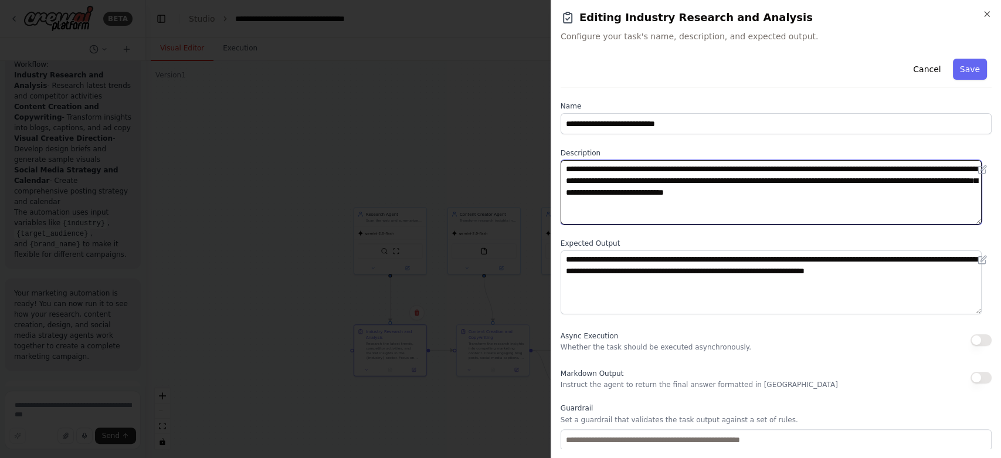
drag, startPoint x: 869, startPoint y: 168, endPoint x: 838, endPoint y: 168, distance: 31.7
click at [838, 168] on textarea "**********" at bounding box center [771, 192] width 421 height 65
click at [890, 177] on textarea "**********" at bounding box center [771, 192] width 421 height 65
click at [628, 194] on textarea "**********" at bounding box center [771, 192] width 421 height 65
type textarea "**********"
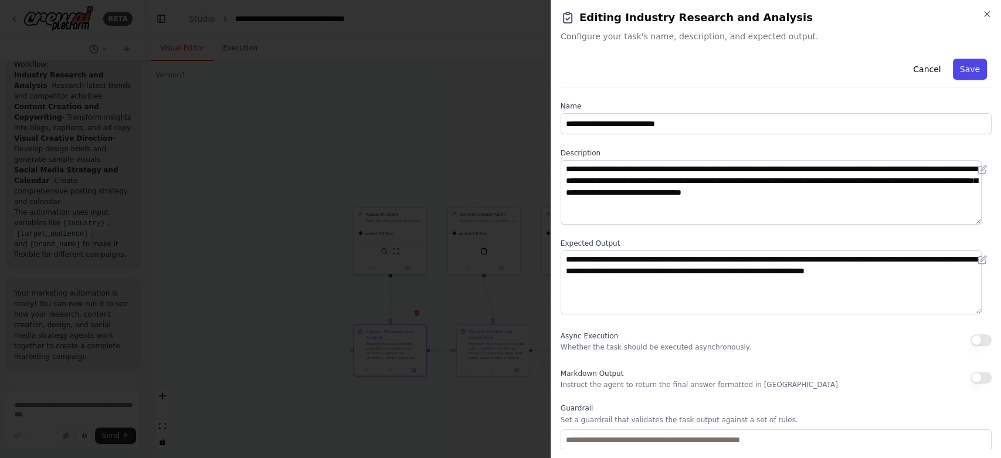
click at [967, 69] on button "Save" at bounding box center [970, 69] width 34 height 21
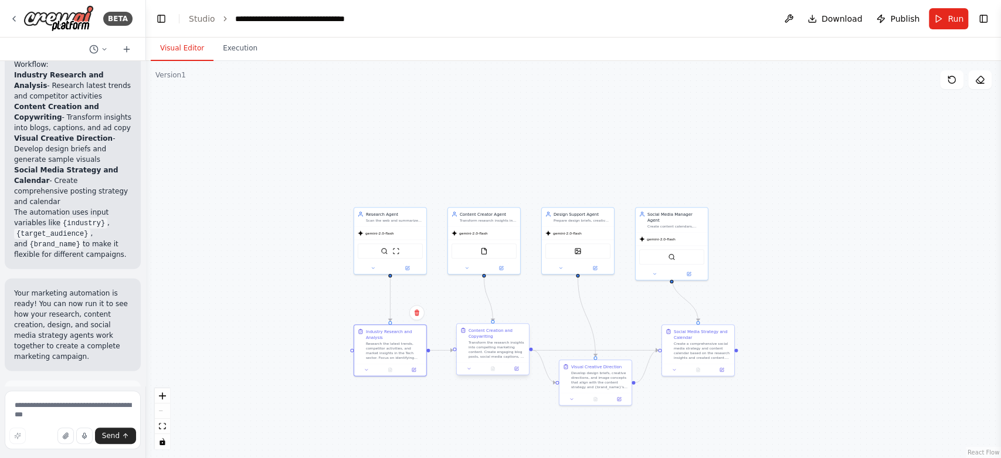
click at [519, 374] on div at bounding box center [493, 368] width 72 height 12
click at [518, 371] on button at bounding box center [516, 368] width 20 height 7
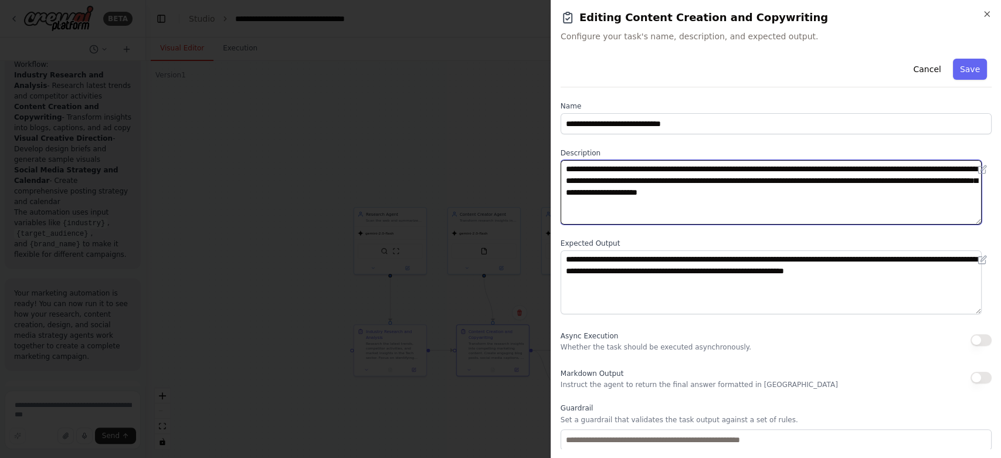
click at [799, 181] on textarea "**********" at bounding box center [771, 192] width 421 height 65
click at [614, 196] on textarea "**********" at bounding box center [771, 192] width 421 height 65
click at [615, 196] on textarea "**********" at bounding box center [771, 192] width 421 height 65
type textarea "**********"
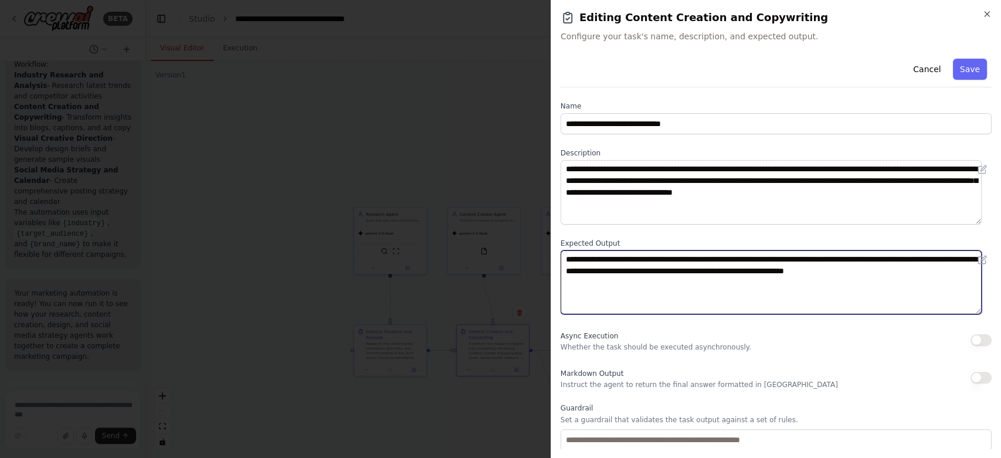
click at [734, 257] on textarea "**********" at bounding box center [771, 282] width 421 height 65
click at [840, 262] on textarea "**********" at bounding box center [771, 282] width 421 height 65
drag, startPoint x: 601, startPoint y: 273, endPoint x: 584, endPoint y: 270, distance: 16.8
click at [584, 270] on textarea "**********" at bounding box center [771, 282] width 421 height 65
click at [605, 277] on textarea "**********" at bounding box center [771, 282] width 421 height 65
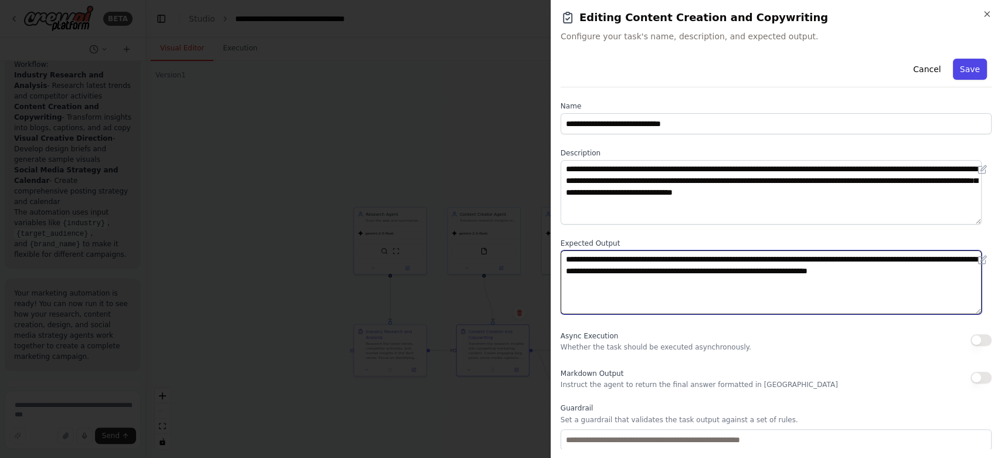
type textarea "**********"
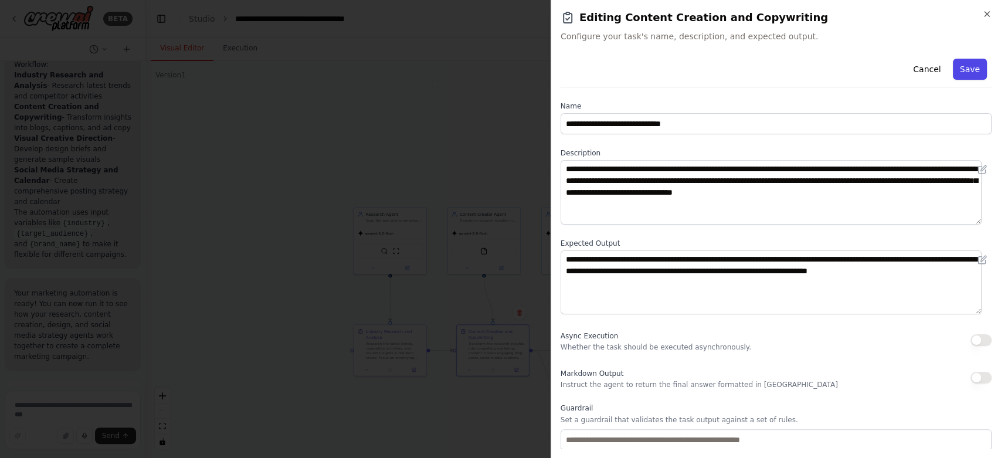
click at [970, 70] on button "Save" at bounding box center [970, 69] width 34 height 21
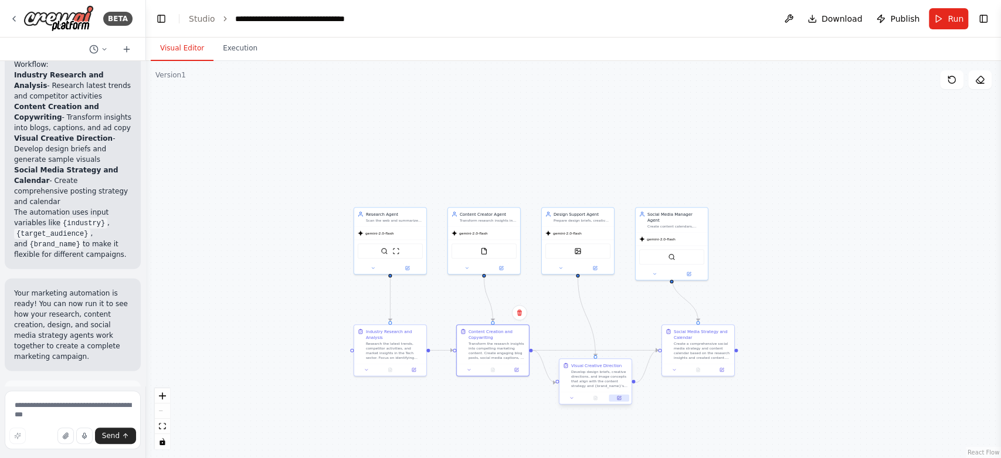
click at [619, 399] on icon at bounding box center [620, 398] width 4 height 4
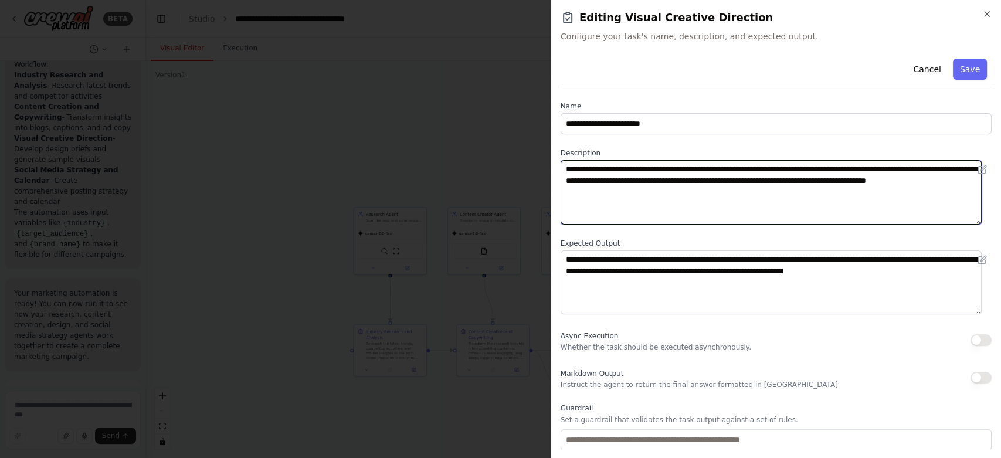
click at [614, 177] on textarea "**********" at bounding box center [771, 192] width 421 height 65
type textarea "**********"
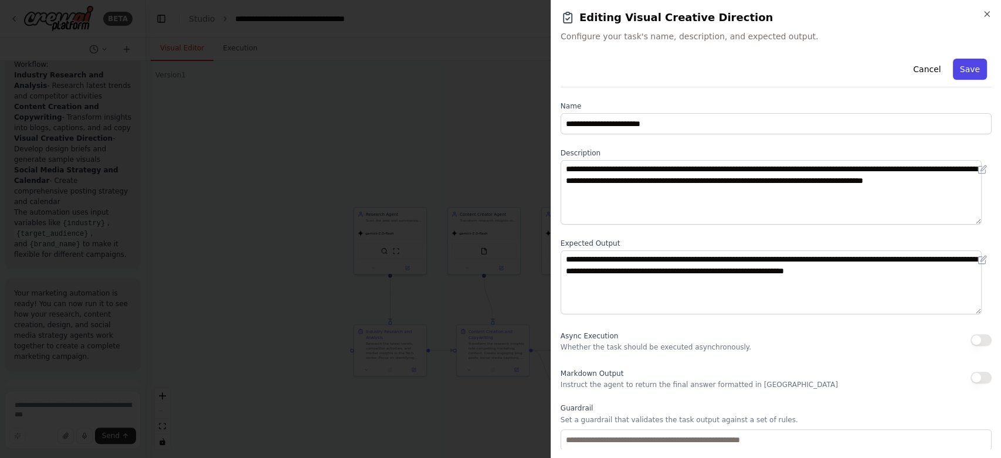
click at [967, 67] on button "Save" at bounding box center [970, 69] width 34 height 21
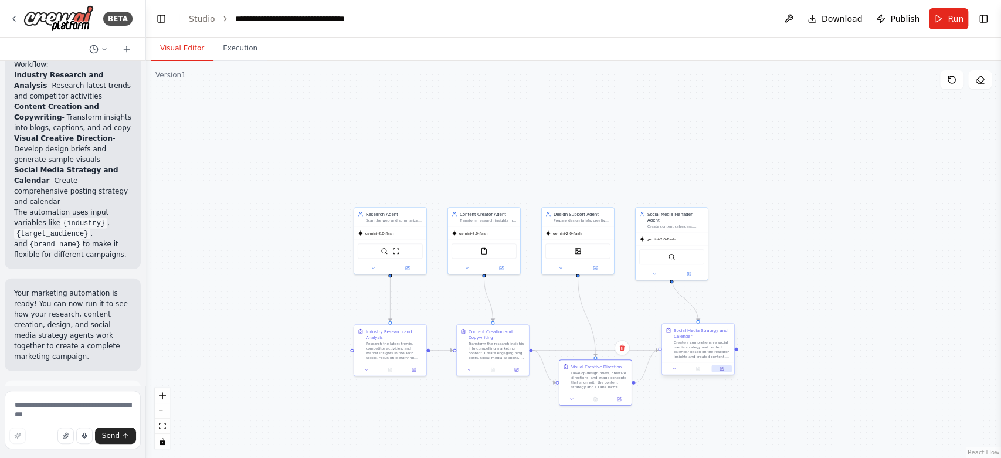
click at [724, 370] on button at bounding box center [721, 368] width 20 height 7
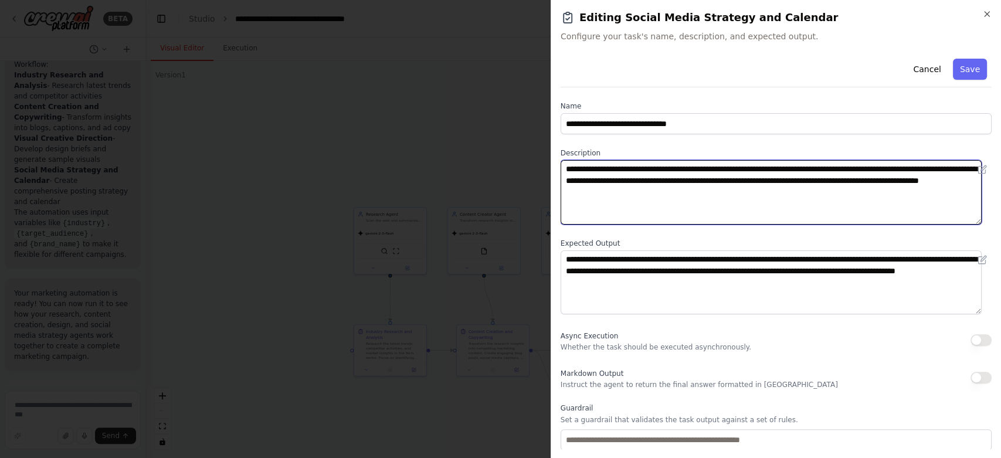
click at [789, 191] on textarea "**********" at bounding box center [771, 192] width 421 height 65
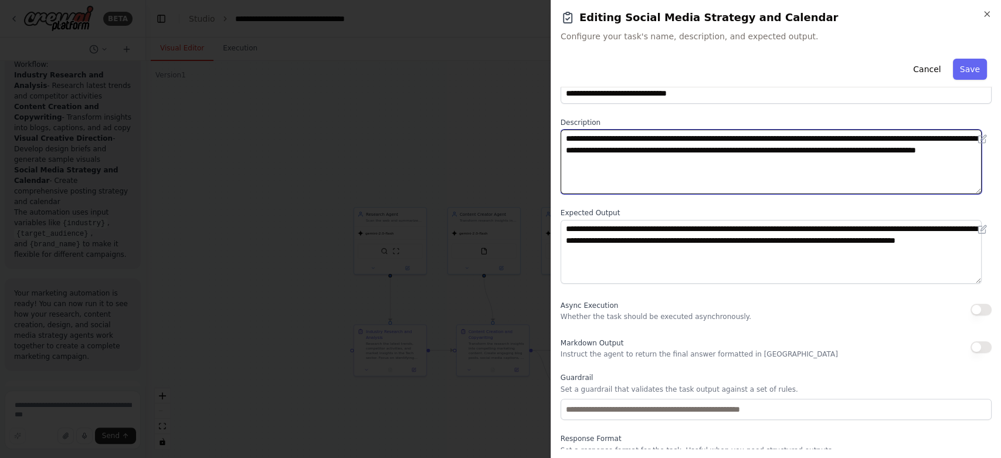
scroll to position [0, 0]
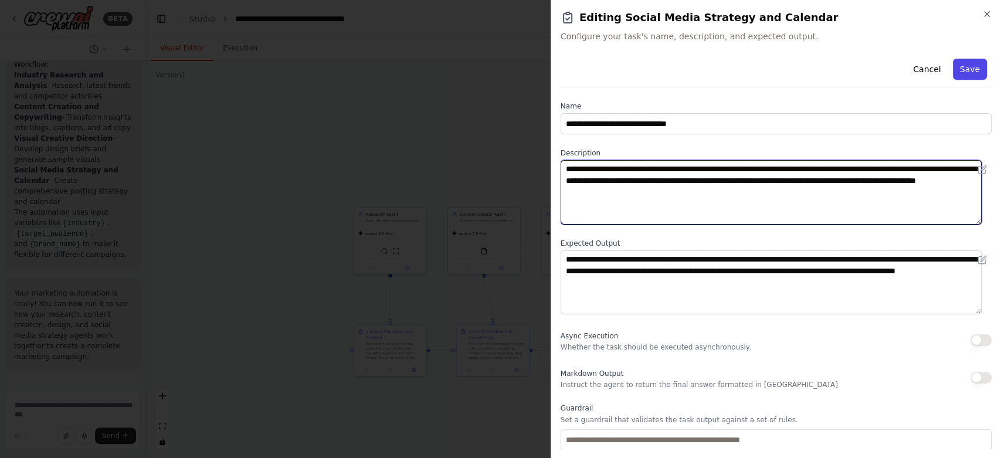
type textarea "**********"
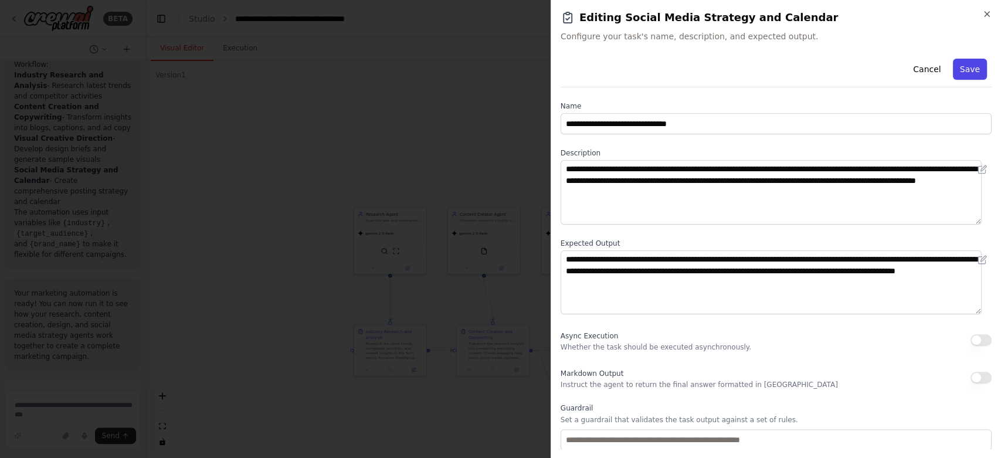
click at [957, 72] on button "Save" at bounding box center [970, 69] width 34 height 21
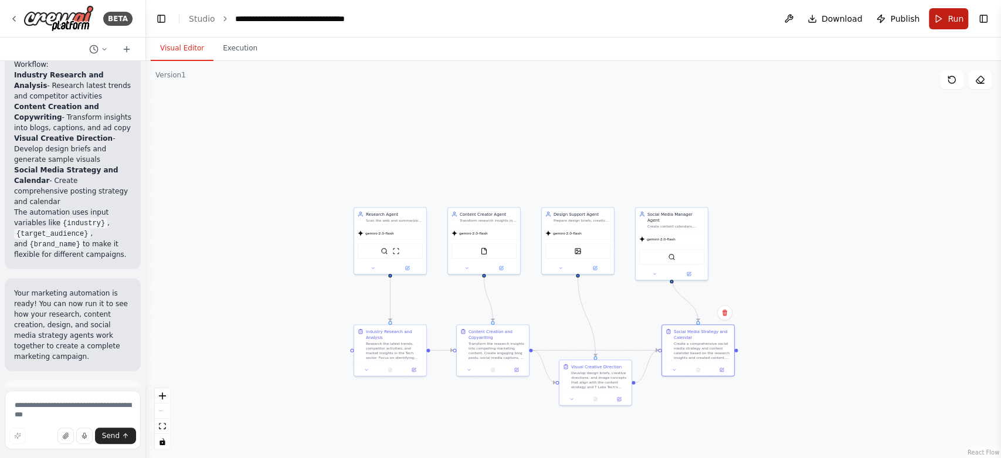
click at [947, 21] on button "Run" at bounding box center [948, 18] width 39 height 21
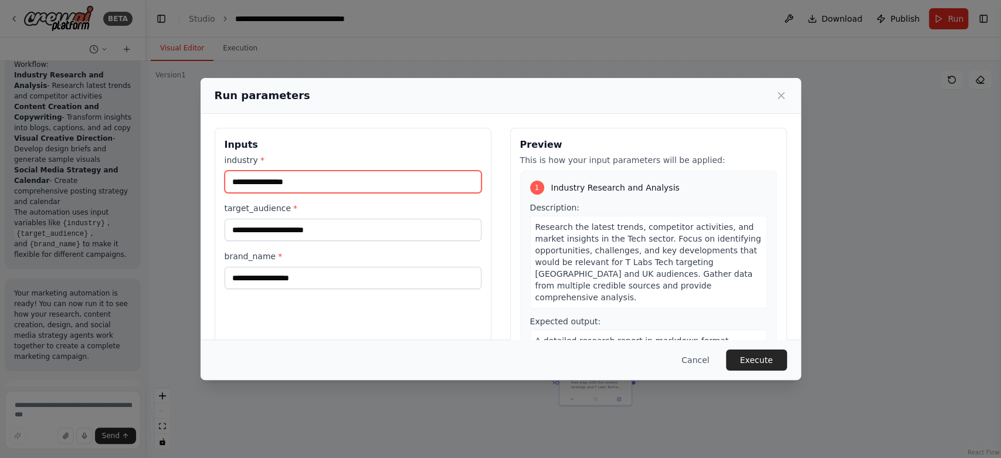
click at [299, 186] on input "industry *" at bounding box center [353, 182] width 257 height 22
type input "**********"
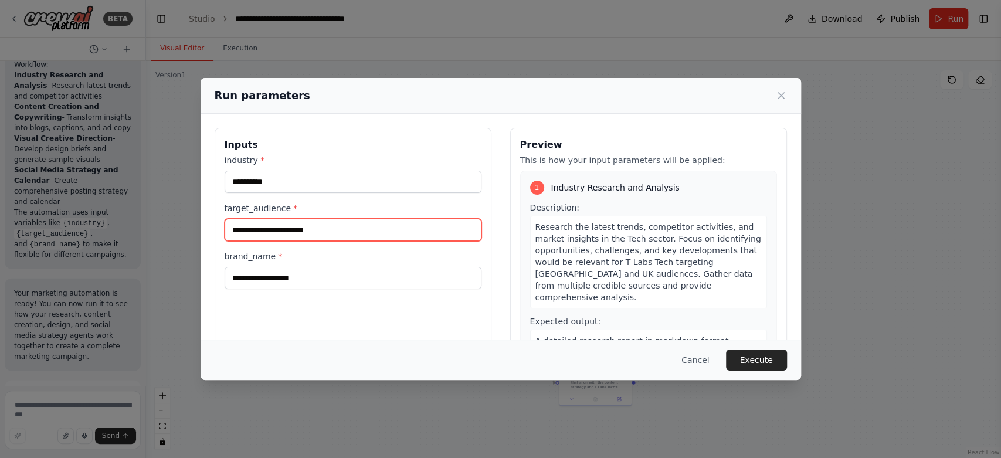
click at [289, 235] on input "target_audience *" at bounding box center [353, 230] width 257 height 22
type input "**********"
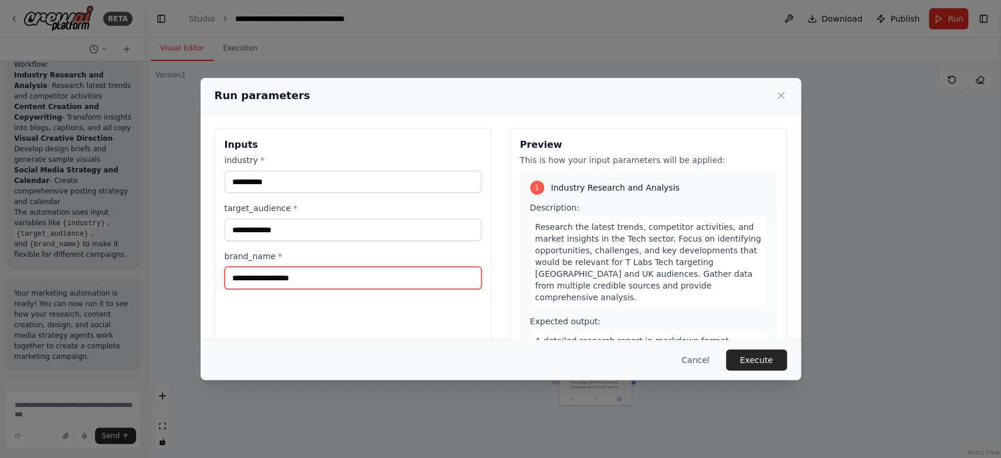
click at [288, 286] on input "brand_name *" at bounding box center [353, 278] width 257 height 22
type input "**********"
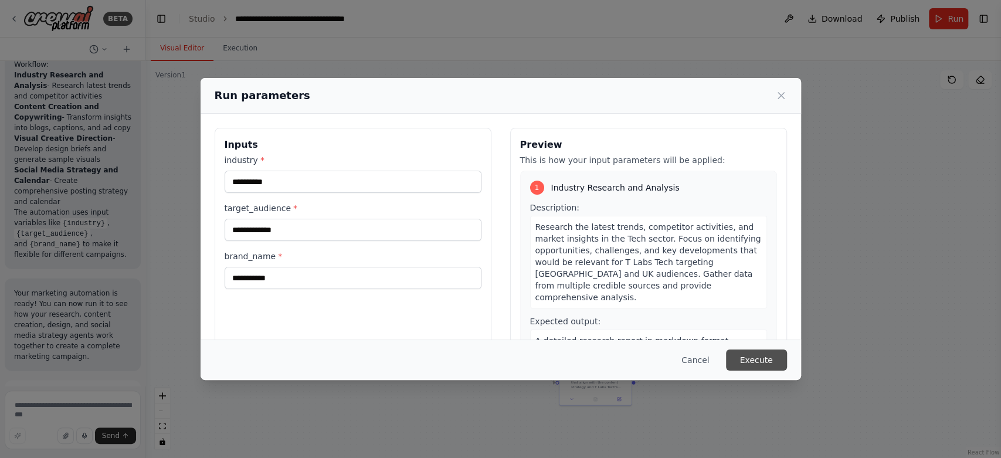
click at [750, 355] on button "Execute" at bounding box center [756, 360] width 61 height 21
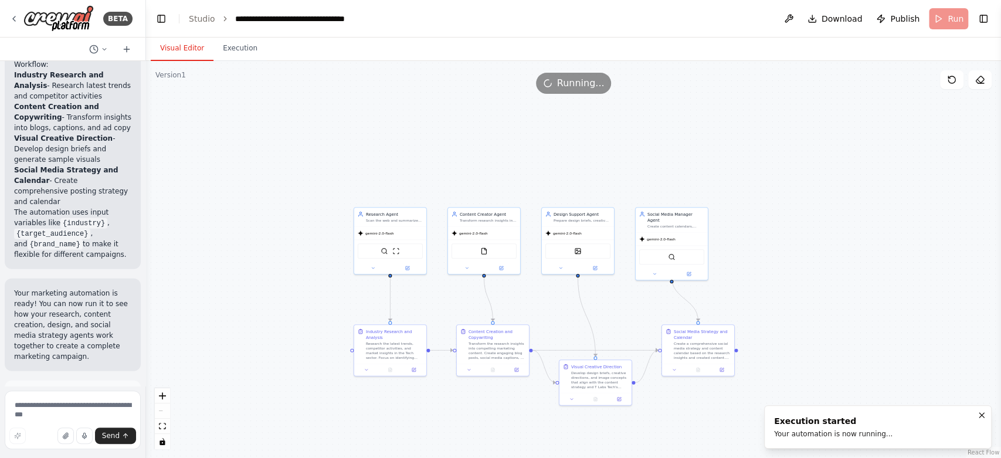
click at [165, 48] on button "Visual Editor" at bounding box center [182, 48] width 63 height 25
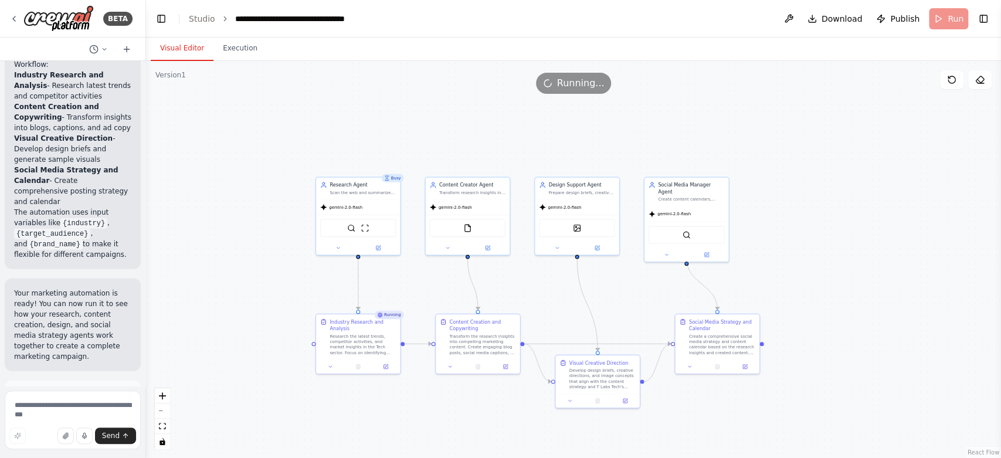
drag, startPoint x: 508, startPoint y: 360, endPoint x: 522, endPoint y: 311, distance: 51.2
click at [522, 311] on div ".deletable-edge-delete-btn { width: 20px; height: 20px; border: 0px solid #ffff…" at bounding box center [573, 259] width 855 height 397
click at [239, 53] on button "Execution" at bounding box center [239, 48] width 53 height 25
click at [171, 52] on button "Visual Editor" at bounding box center [182, 48] width 63 height 25
click at [231, 36] on main "**********" at bounding box center [573, 229] width 855 height 458
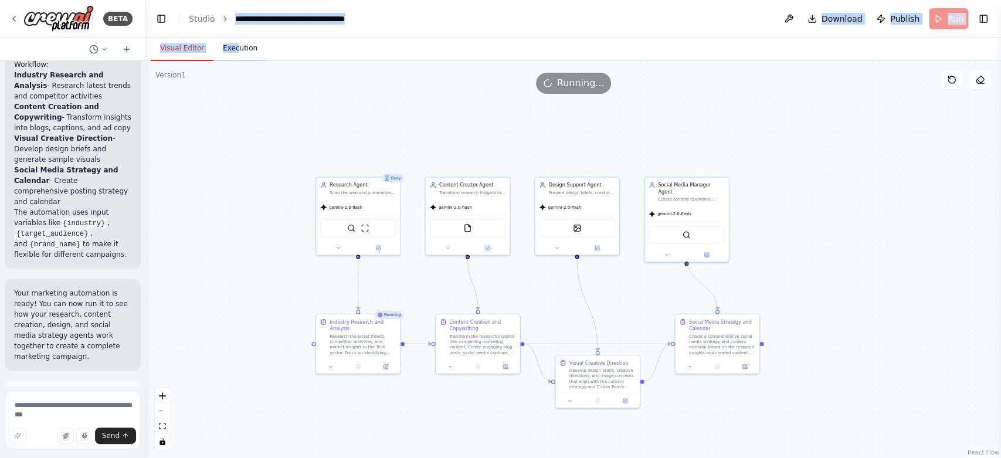
click at [231, 43] on button "Execution" at bounding box center [239, 48] width 53 height 25
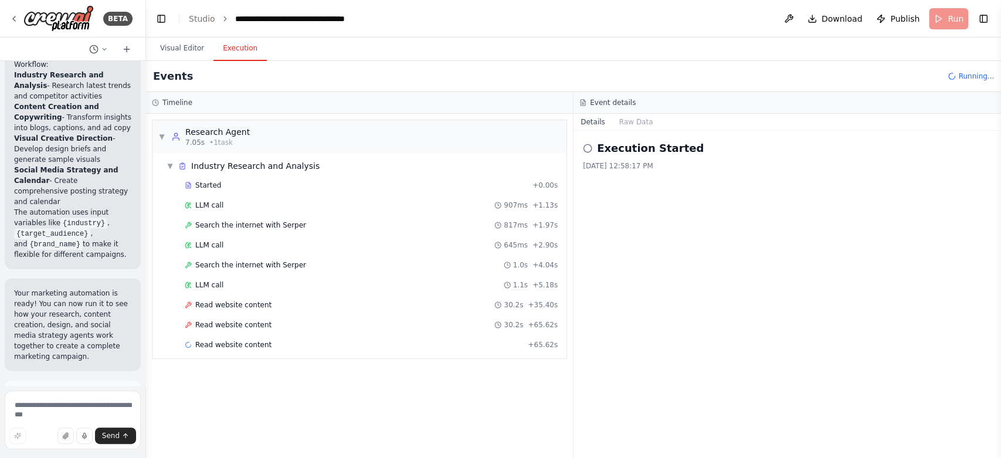
click at [317, 358] on div "▼ Research Agent 7.05s • 1 task ▼ Industry Research and Analysis Started + 0.00…" at bounding box center [359, 286] width 427 height 344
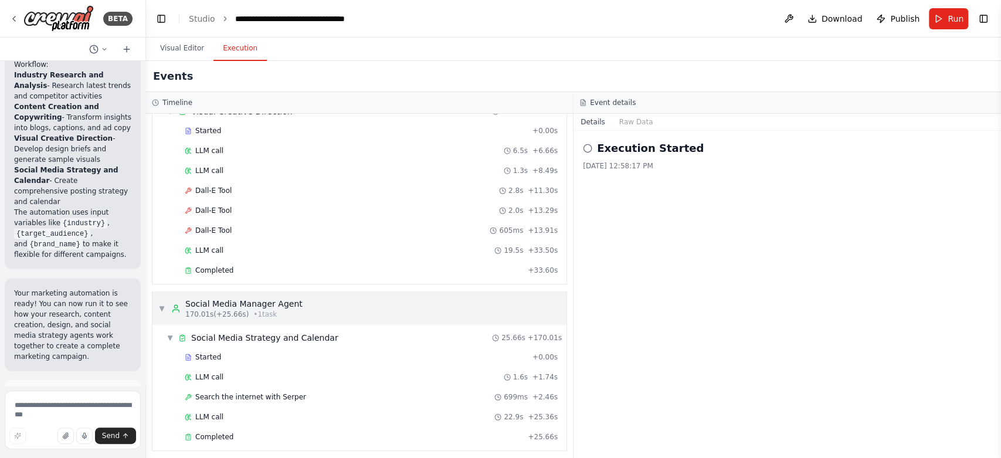
scroll to position [648, 0]
click at [189, 48] on button "Visual Editor" at bounding box center [182, 48] width 63 height 25
click at [229, 45] on button "Execution" at bounding box center [239, 48] width 53 height 25
drag, startPoint x: 240, startPoint y: 444, endPoint x: 244, endPoint y: 438, distance: 7.3
click at [244, 438] on div "▼ Social Media Strategy and Calendar 25.66s + 170.01s Started + 0.00s LLM call …" at bounding box center [359, 387] width 414 height 126
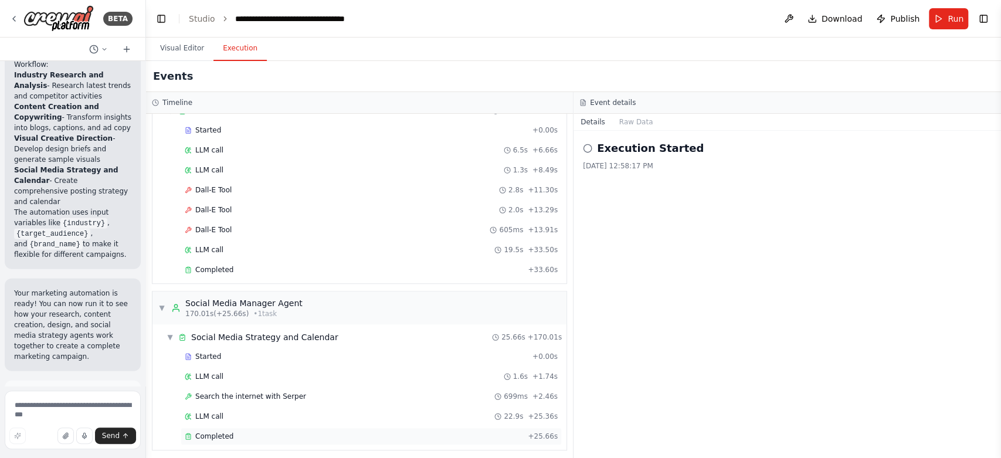
click at [244, 438] on div "Completed + 25.66s" at bounding box center [371, 437] width 381 height 18
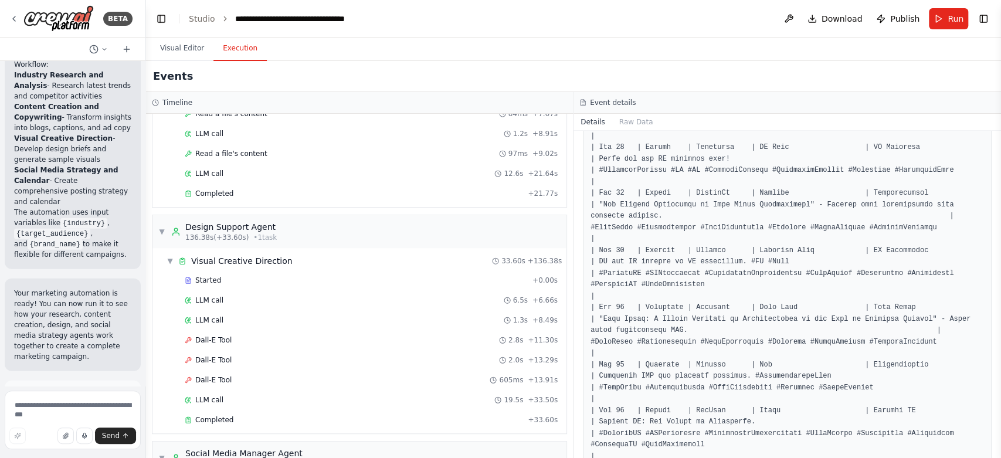
scroll to position [596, 0]
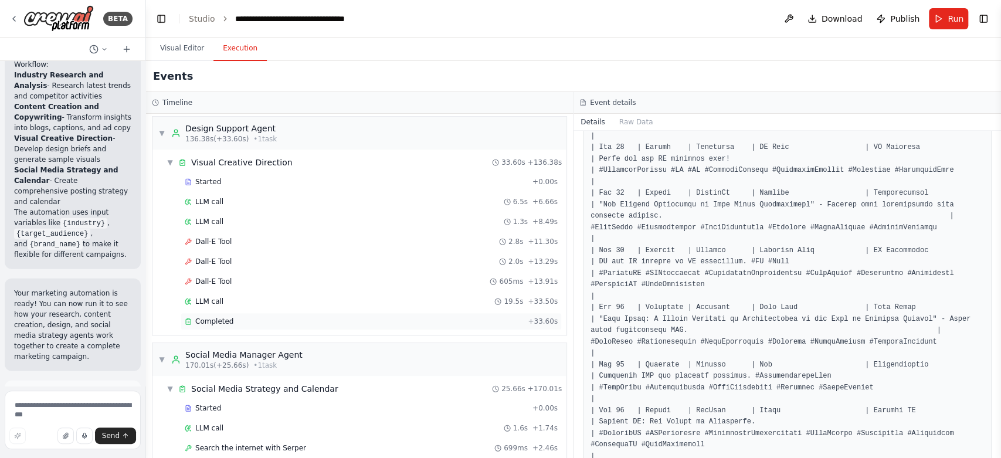
click at [226, 318] on span "Completed" at bounding box center [214, 321] width 38 height 9
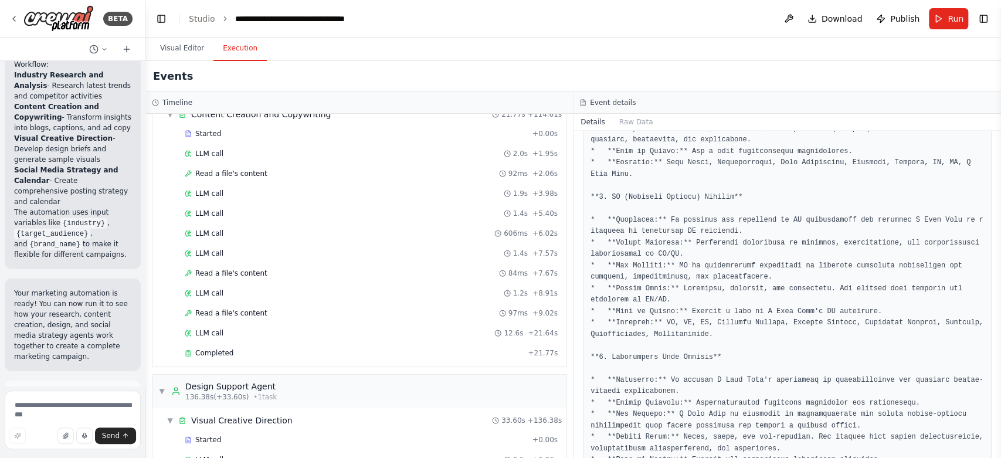
scroll to position [323, 0]
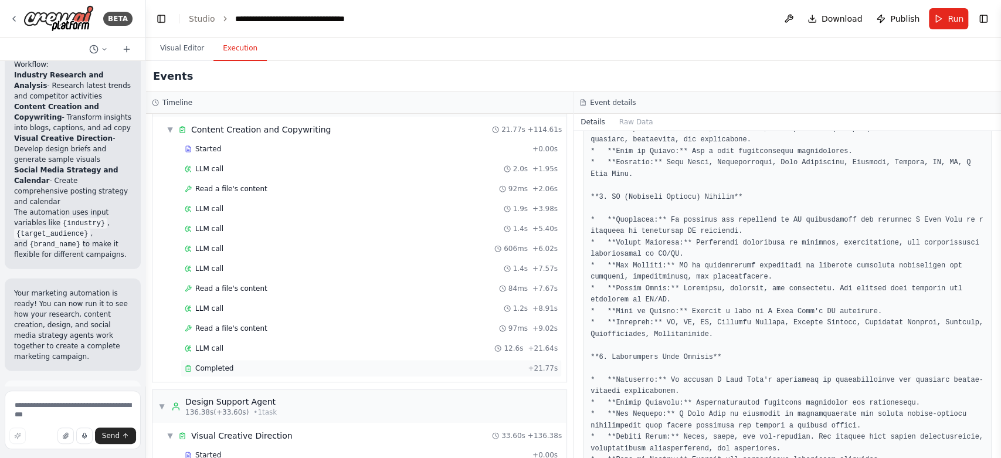
click at [236, 364] on div "Completed" at bounding box center [354, 368] width 338 height 9
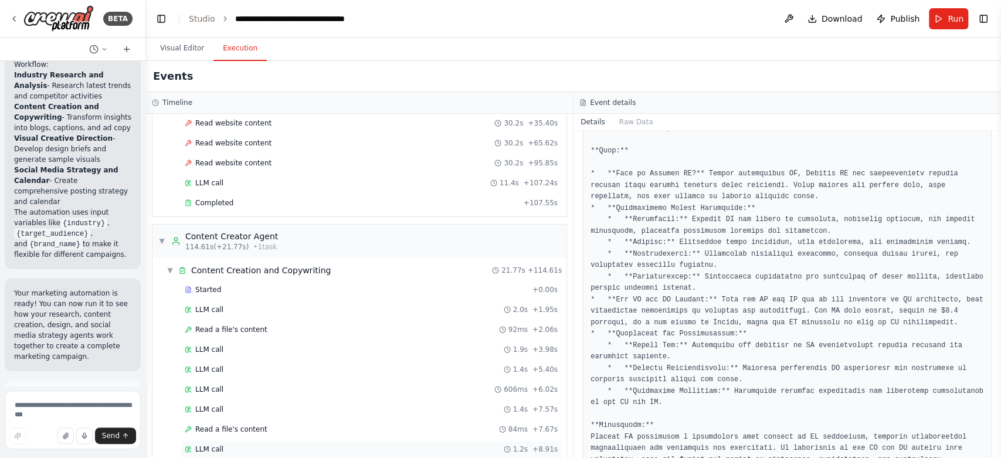
scroll to position [0, 0]
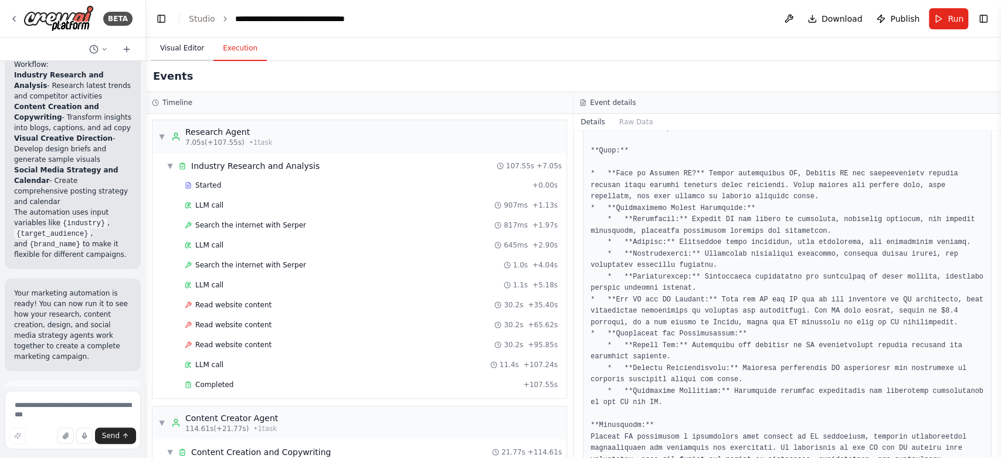
click at [187, 45] on button "Visual Editor" at bounding box center [182, 48] width 63 height 25
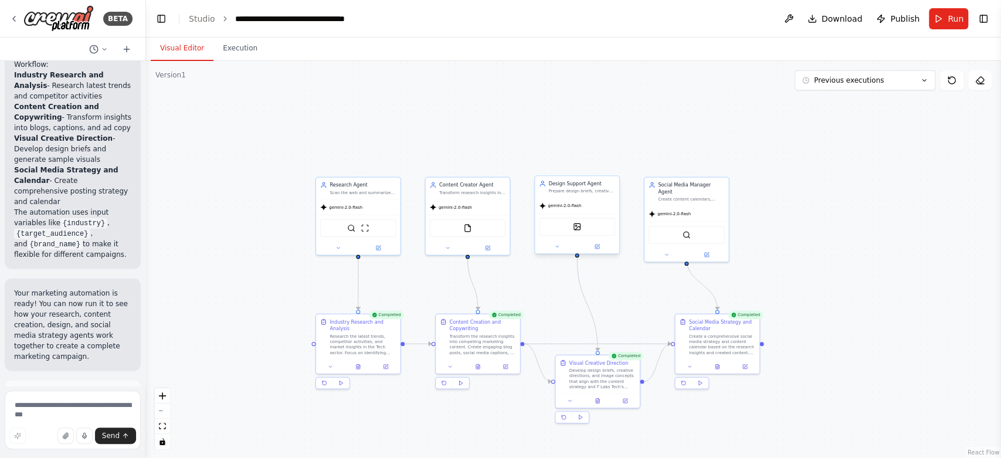
click at [565, 233] on div "DallETool" at bounding box center [577, 227] width 76 height 18
click at [596, 205] on div "gemini-2.0-flash" at bounding box center [577, 205] width 84 height 15
click at [554, 253] on div "Design Support Agent Prepare design briefs, creative directions, and image prom…" at bounding box center [577, 216] width 86 height 79
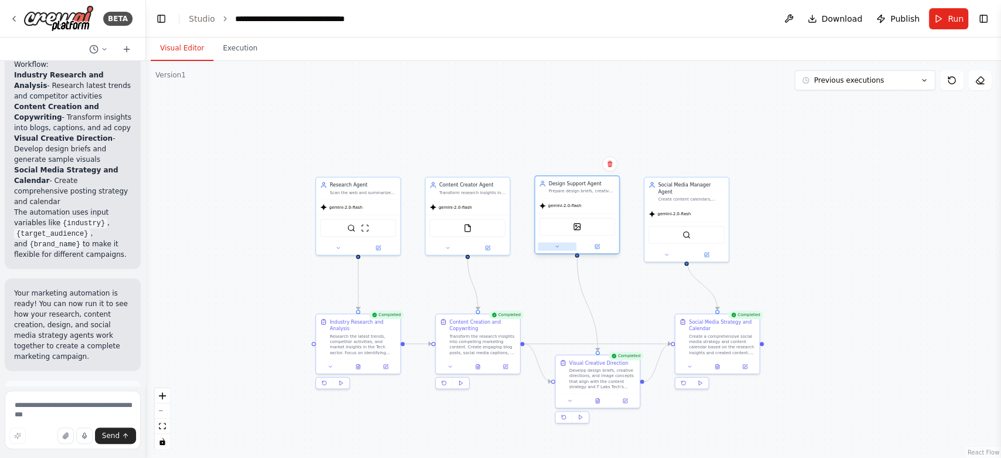
click at [557, 248] on icon at bounding box center [556, 246] width 5 height 5
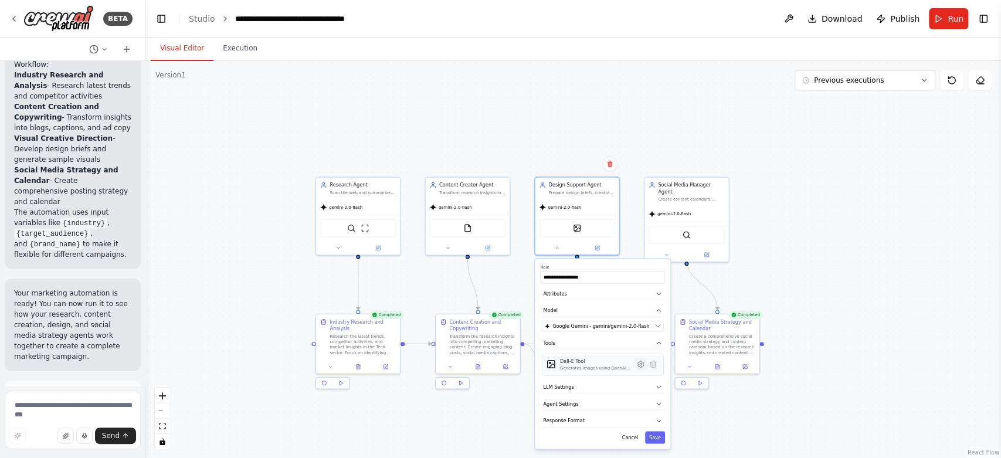
click at [640, 364] on icon at bounding box center [641, 364] width 2 height 2
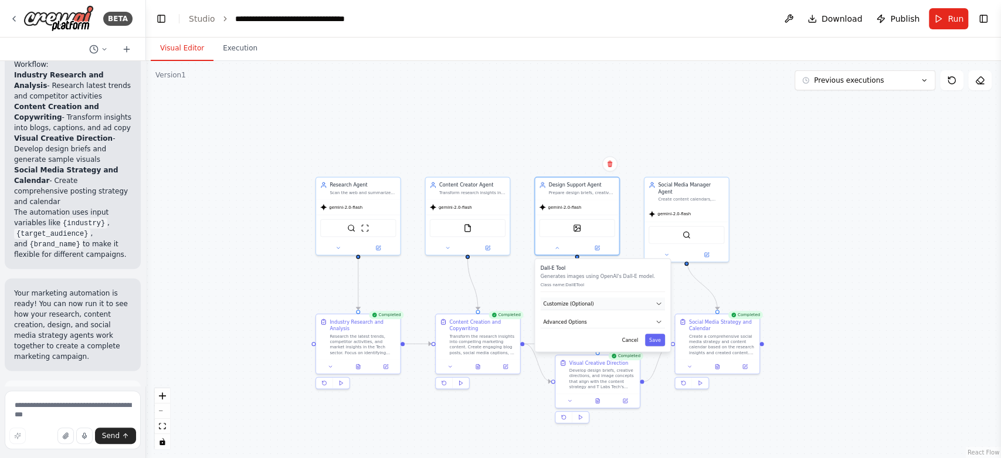
click at [616, 304] on button "Customize (Optional)" at bounding box center [603, 303] width 124 height 13
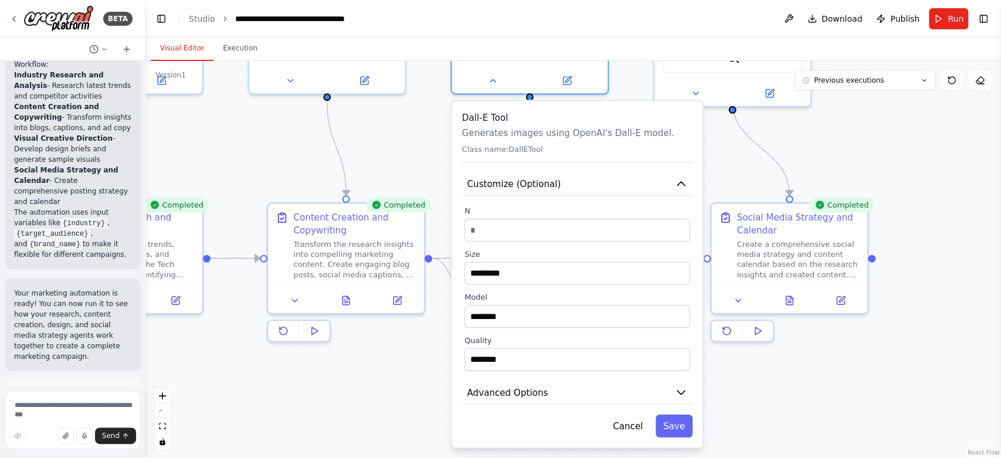
drag, startPoint x: 761, startPoint y: 417, endPoint x: 741, endPoint y: 374, distance: 47.8
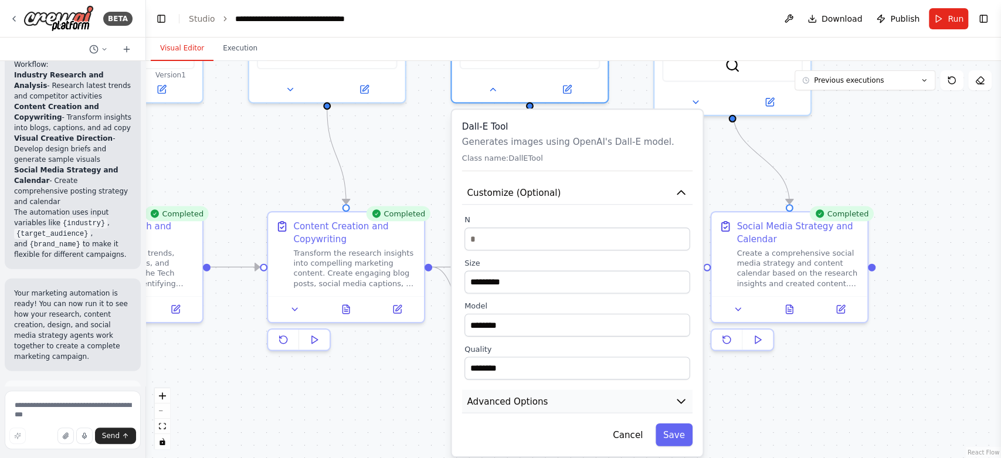
click at [674, 397] on button "Advanced Options" at bounding box center [577, 401] width 231 height 23
click at [628, 403] on button "Advanced Options" at bounding box center [577, 401] width 231 height 23
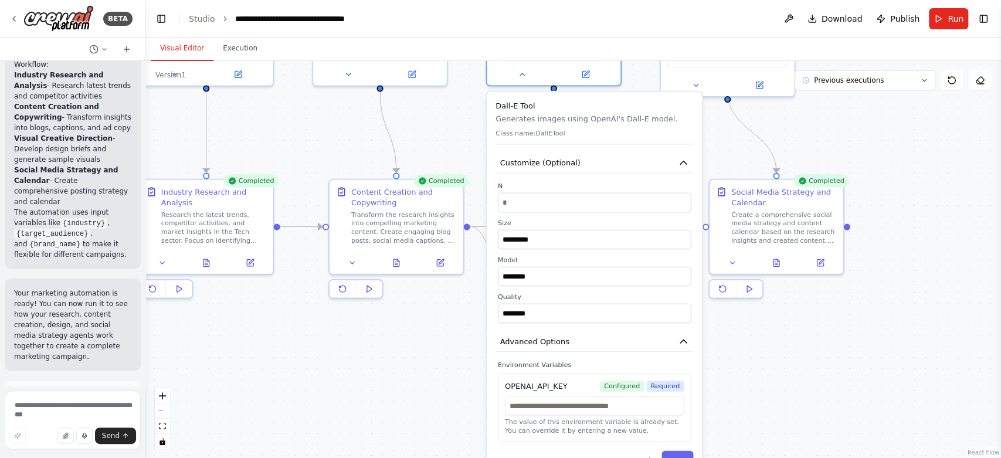
drag, startPoint x: 703, startPoint y: 431, endPoint x: 713, endPoint y: 371, distance: 60.7
click at [547, 403] on input "text" at bounding box center [594, 405] width 179 height 19
click at [783, 400] on div ".deletable-edge-delete-btn { width: 20px; height: 20px; border: 0px solid #ffff…" at bounding box center [573, 259] width 855 height 397
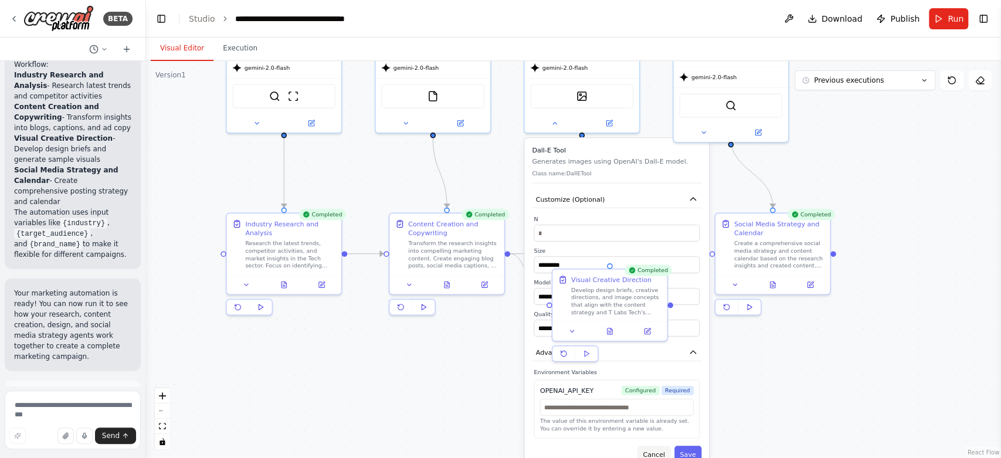
click at [661, 456] on button "Cancel" at bounding box center [654, 454] width 33 height 17
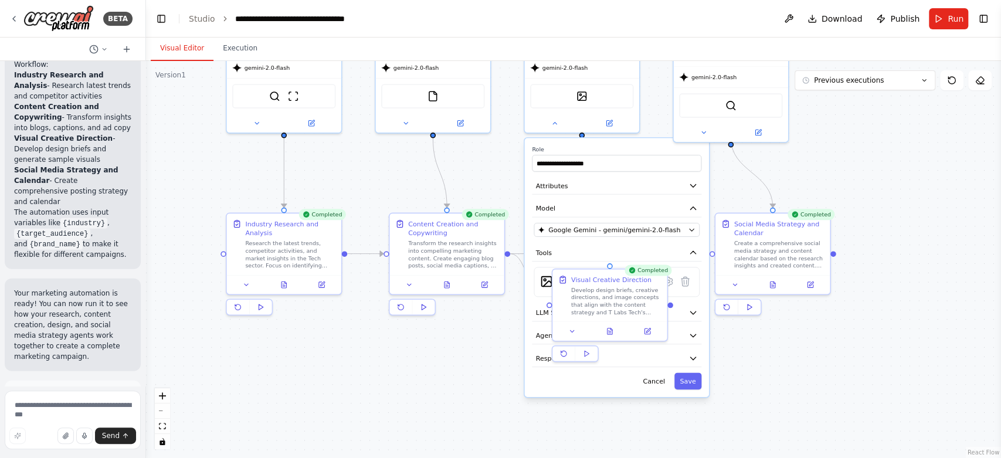
click at [752, 408] on div ".deletable-edge-delete-btn { width: 20px; height: 20px; border: 0px solid #ffff…" at bounding box center [573, 259] width 855 height 397
click at [659, 378] on button "Cancel" at bounding box center [654, 381] width 33 height 17
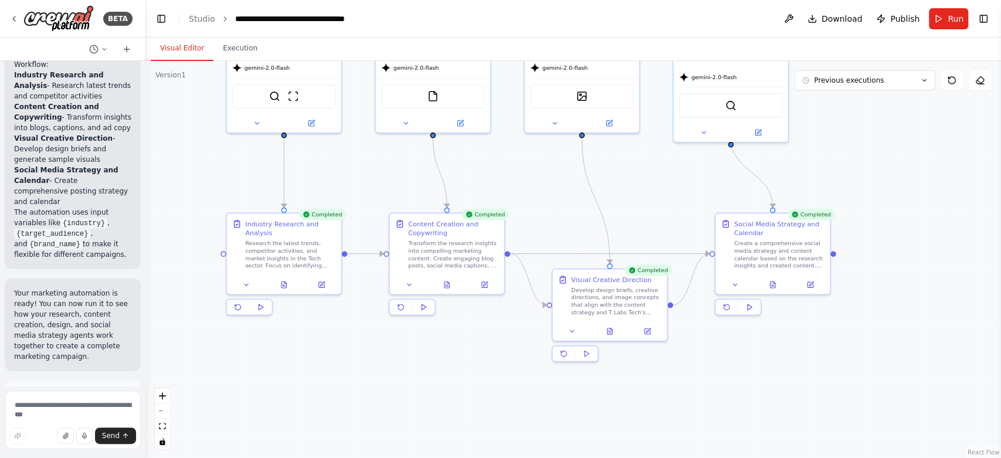
click at [624, 415] on div ".deletable-edge-delete-btn { width: 20px; height: 20px; border: 0px solid #ffff…" at bounding box center [573, 259] width 855 height 397
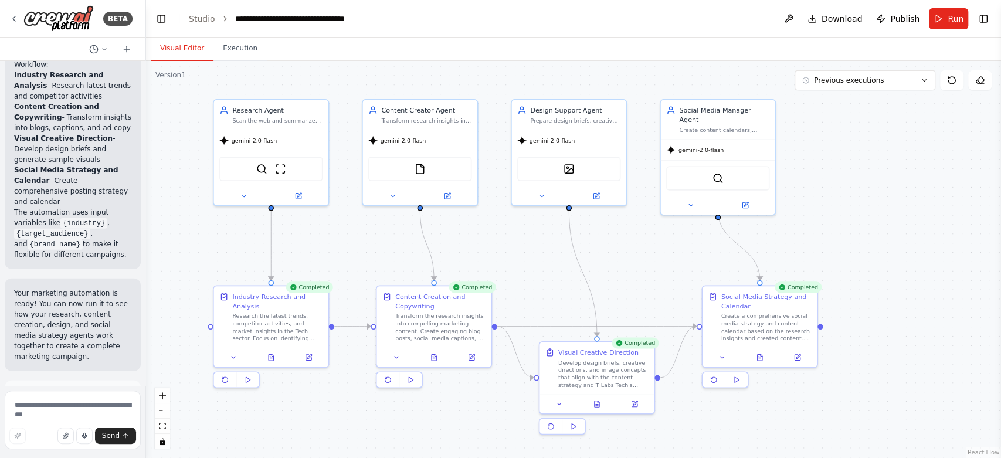
drag, startPoint x: 680, startPoint y: 374, endPoint x: 667, endPoint y: 452, distance: 78.5
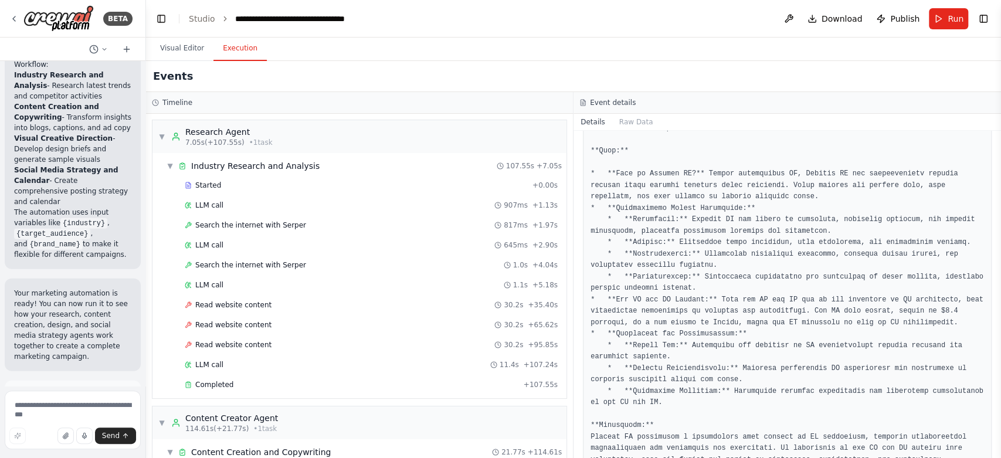
click at [230, 56] on button "Execution" at bounding box center [239, 48] width 53 height 25
click at [188, 56] on button "Visual Editor" at bounding box center [182, 48] width 63 height 25
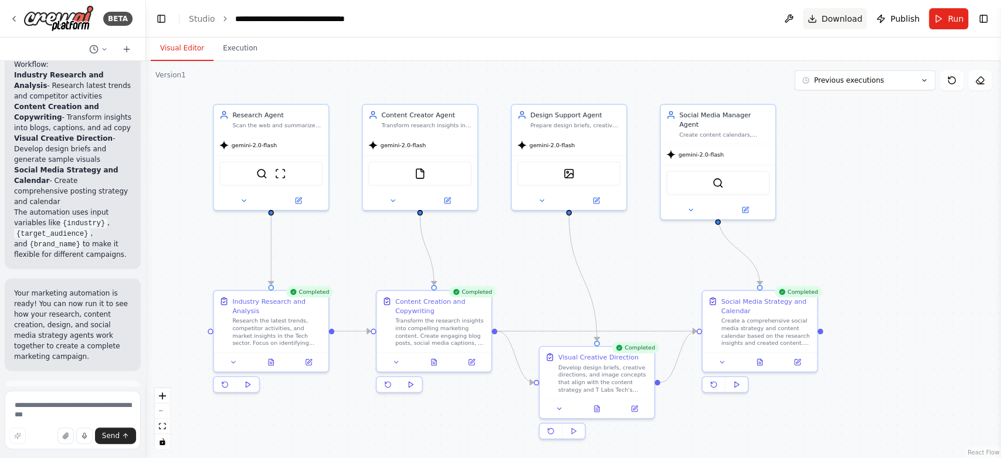
click at [857, 13] on span "Download" at bounding box center [842, 19] width 41 height 12
click at [599, 61] on div ".deletable-edge-delete-btn { width: 20px; height: 20px; border: 0px solid #ffff…" at bounding box center [573, 259] width 855 height 397
click at [13, 18] on icon at bounding box center [14, 18] width 2 height 5
